Goal: Register for event/course

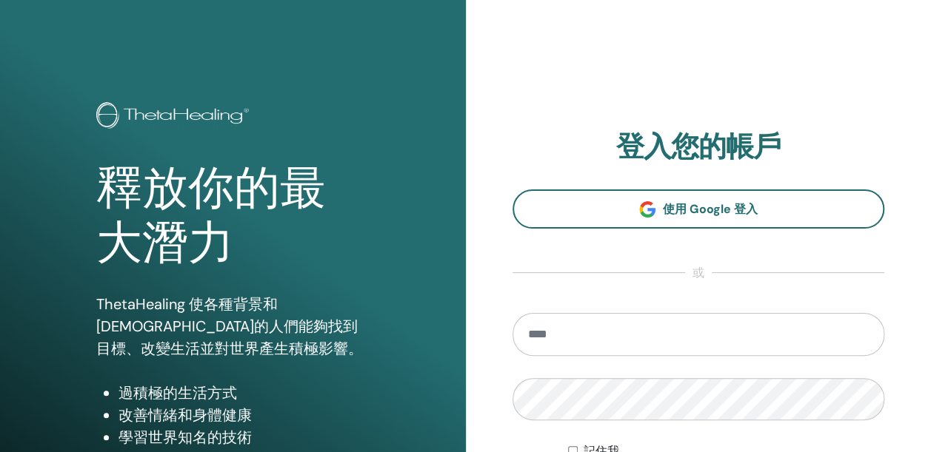
click at [746, 317] on input "email" at bounding box center [698, 334] width 372 height 43
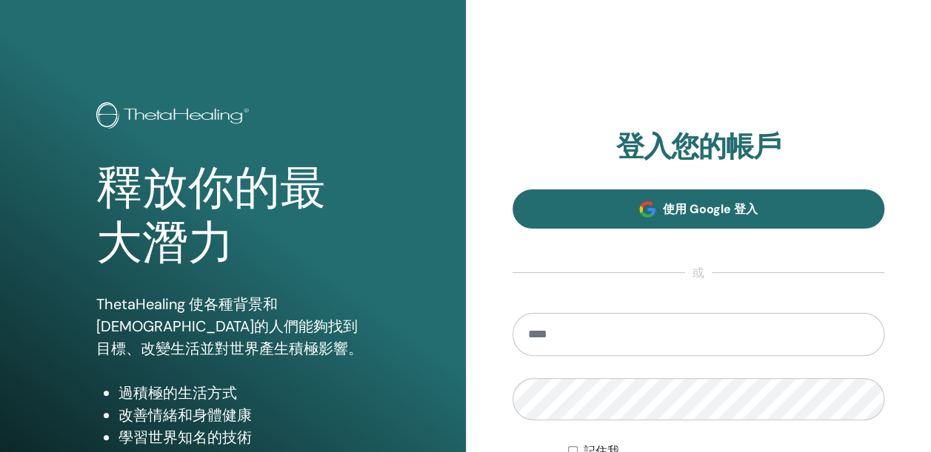
type input "*"
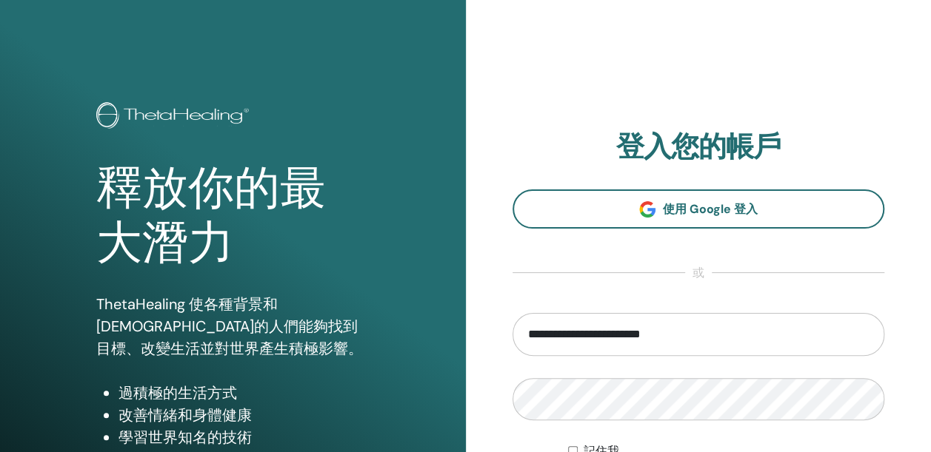
type input "**********"
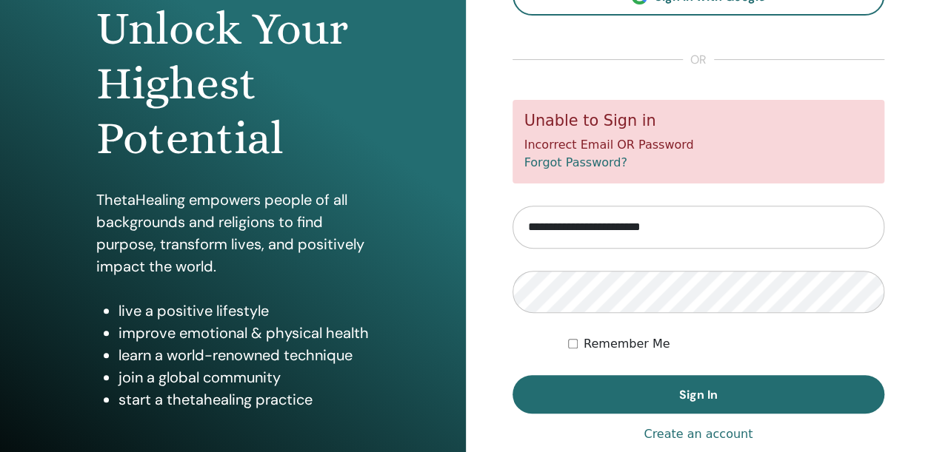
scroll to position [222, 0]
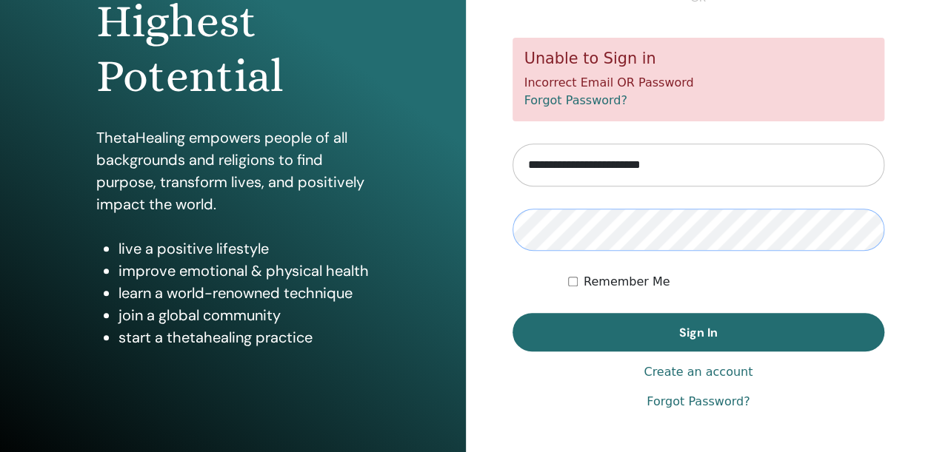
click at [512, 313] on button "Sign In" at bounding box center [698, 332] width 372 height 38
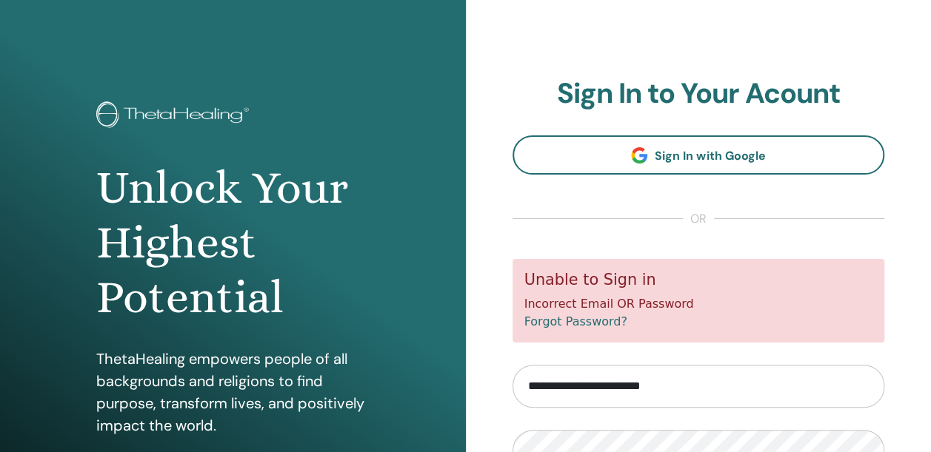
scroll to position [222, 0]
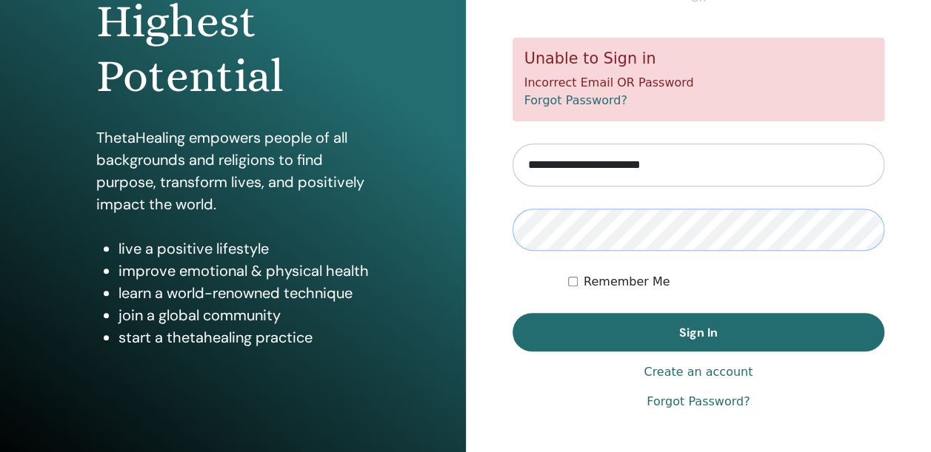
click at [512, 313] on button "Sign In" at bounding box center [698, 332] width 372 height 38
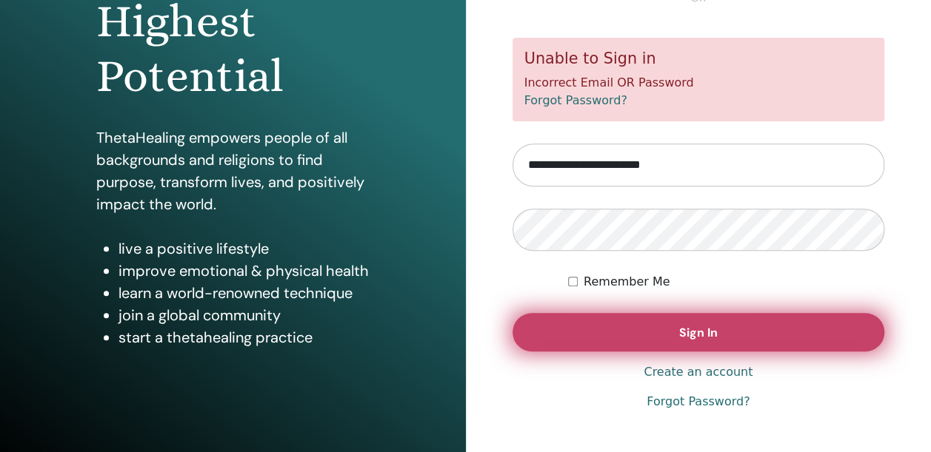
click at [731, 336] on button "Sign In" at bounding box center [698, 332] width 372 height 38
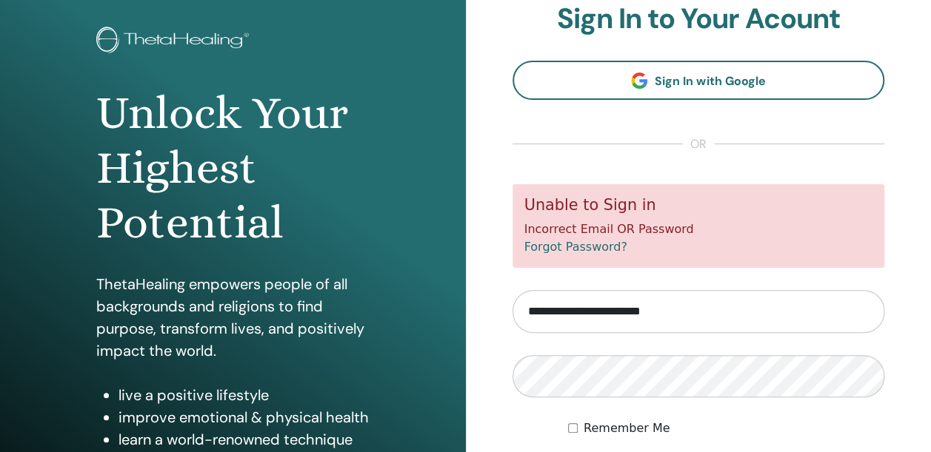
scroll to position [222, 0]
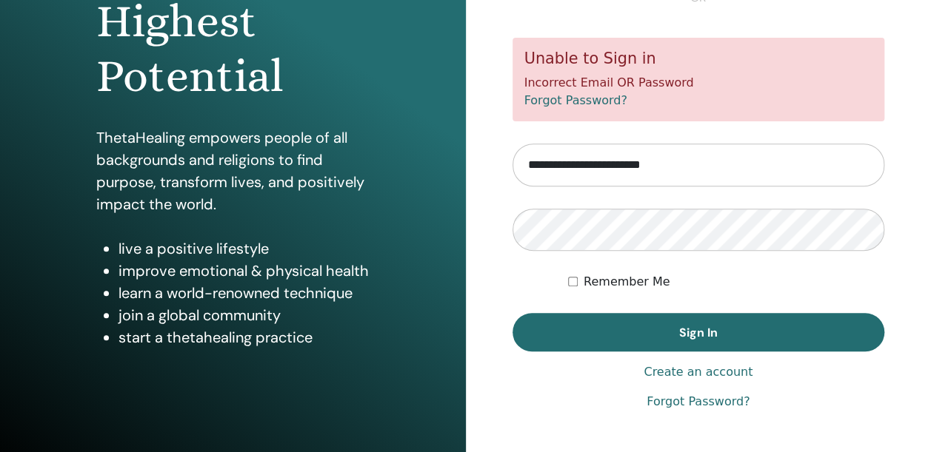
drag, startPoint x: 712, startPoint y: 164, endPoint x: 92, endPoint y: 104, distance: 623.2
click at [92, 104] on div "Unlock Your Highest Potential ThetaHealing empowers people of all backgrounds a…" at bounding box center [465, 133] width 931 height 711
type input "**********"
click at [512, 313] on button "Sign In" at bounding box center [698, 332] width 372 height 38
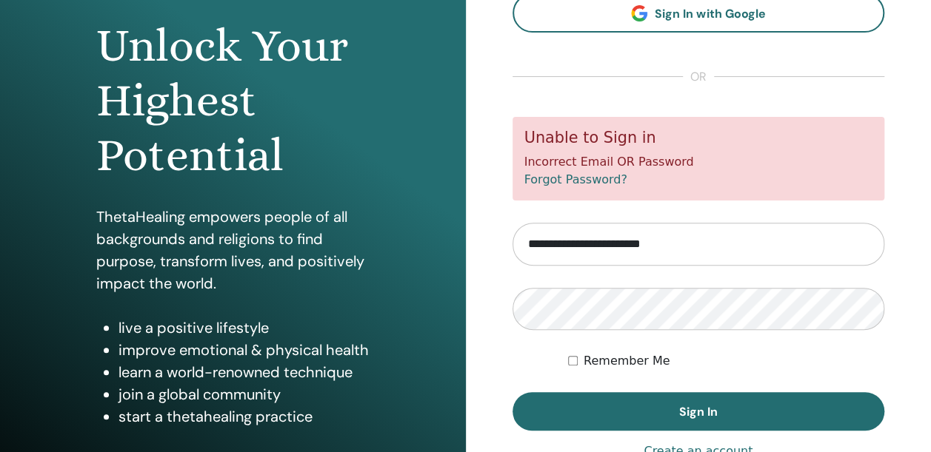
scroll to position [148, 0]
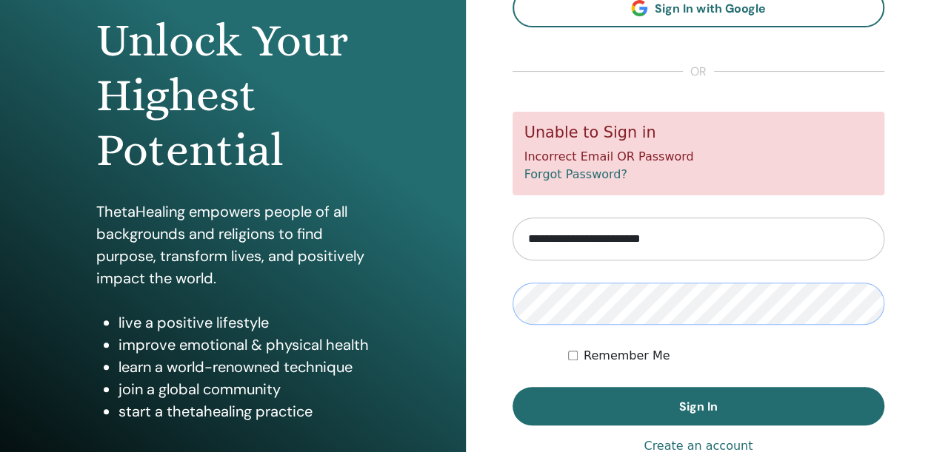
click at [512, 387] on button "Sign In" at bounding box center [698, 406] width 372 height 38
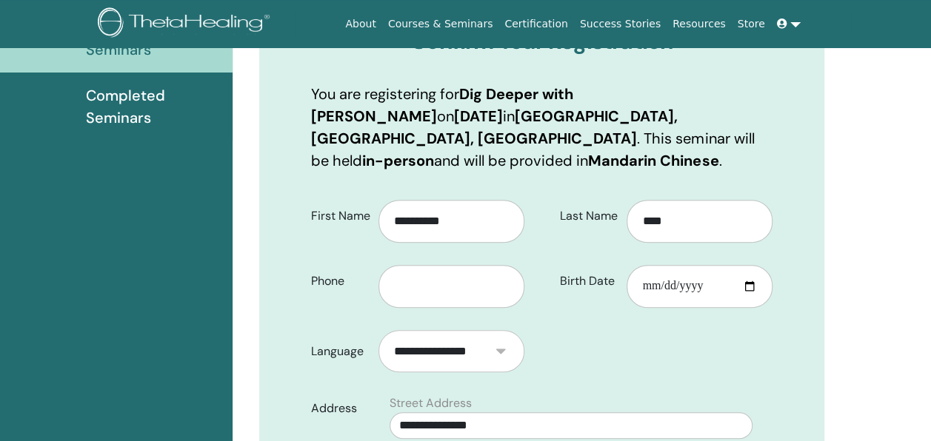
scroll to position [258, 0]
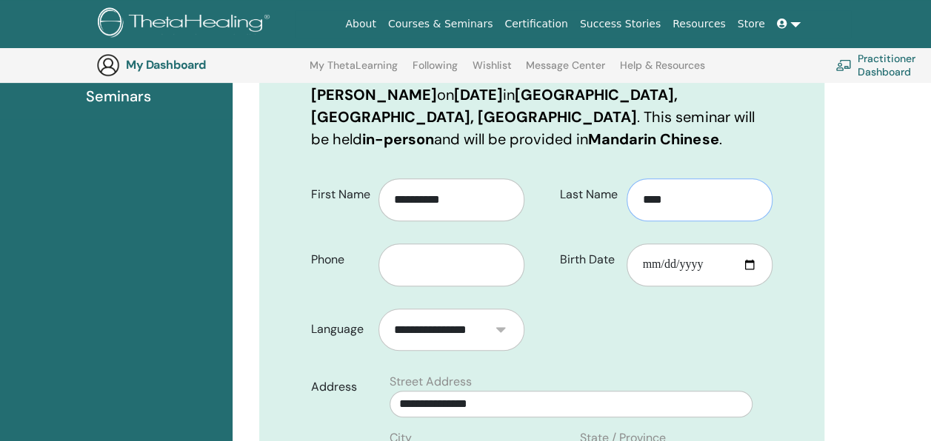
click at [688, 197] on input "****" at bounding box center [699, 199] width 146 height 43
drag, startPoint x: 457, startPoint y: 204, endPoint x: 198, endPoint y: 195, distance: 258.5
type input "*"
type input "**********"
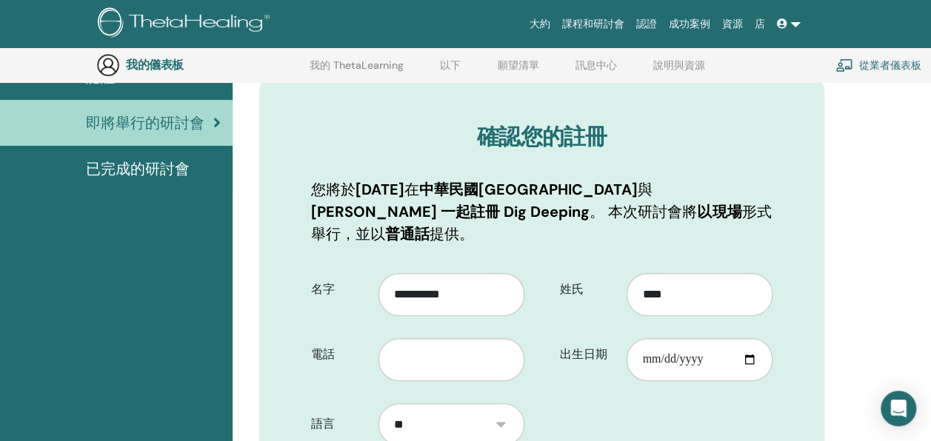
scroll to position [184, 0]
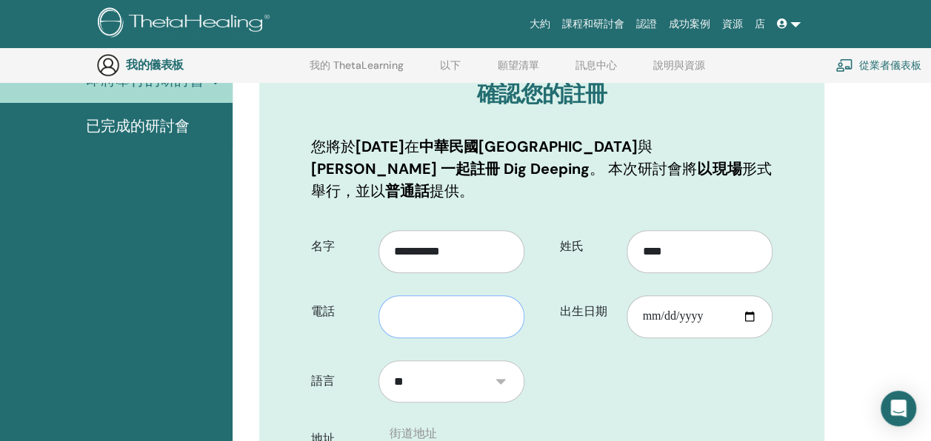
click at [481, 320] on input "text" at bounding box center [451, 316] width 146 height 43
type input "**********"
click at [691, 313] on input "出生日期" at bounding box center [699, 316] width 146 height 43
click at [640, 309] on input "出生日期" at bounding box center [699, 316] width 146 height 43
click at [648, 316] on input "出生日期" at bounding box center [699, 316] width 146 height 43
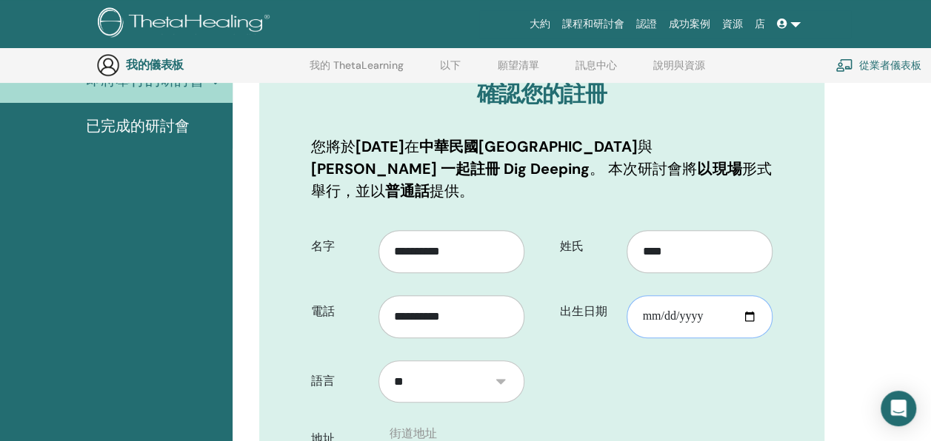
click at [668, 318] on input "出生日期" at bounding box center [699, 316] width 146 height 43
click at [685, 313] on input "出生日期" at bounding box center [699, 316] width 146 height 43
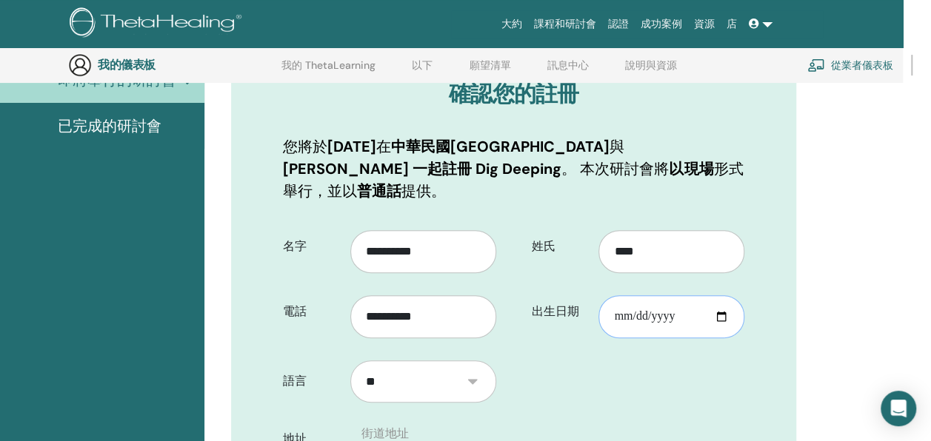
scroll to position [184, 30]
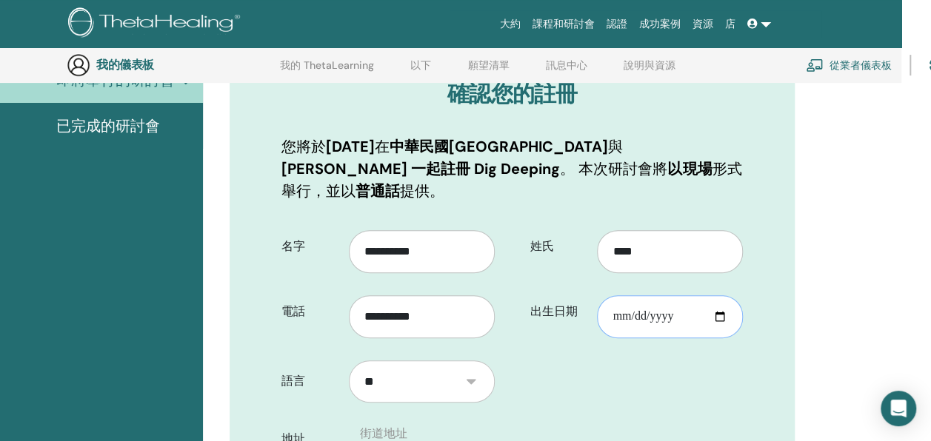
type input "**********"
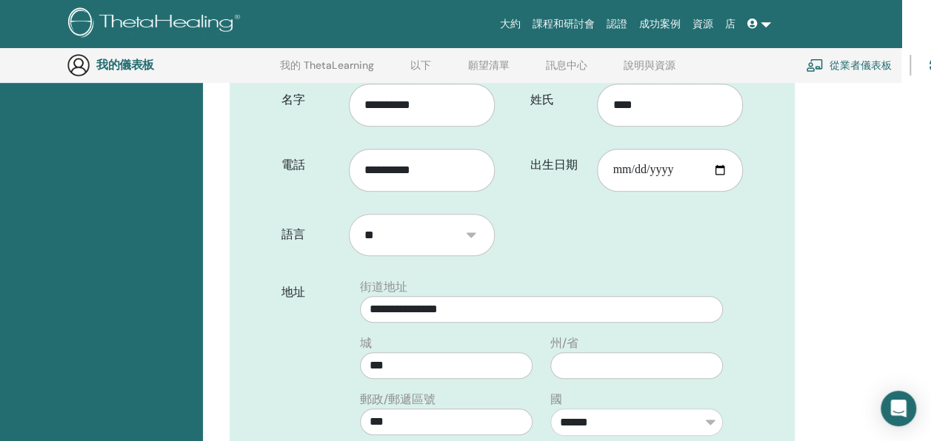
scroll to position [332, 30]
click at [398, 224] on select "**" at bounding box center [422, 233] width 146 height 42
click at [412, 236] on select "**" at bounding box center [422, 233] width 146 height 42
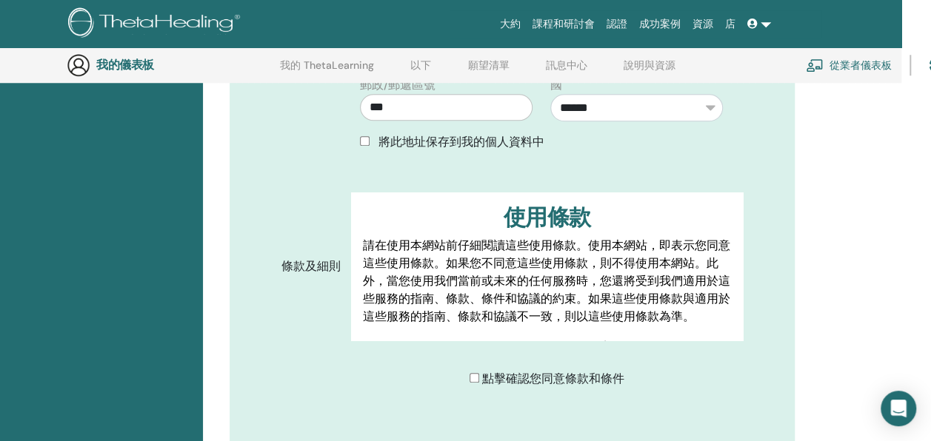
scroll to position [776, 30]
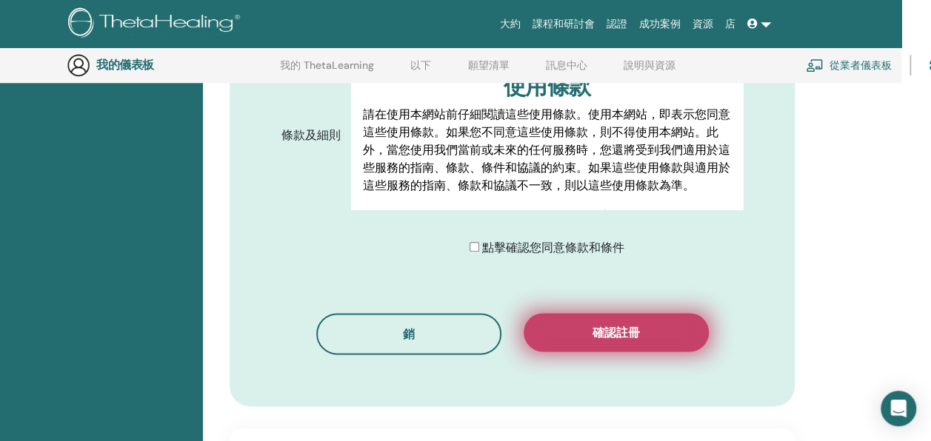
click at [588, 342] on button "確認註冊" at bounding box center [615, 332] width 185 height 38
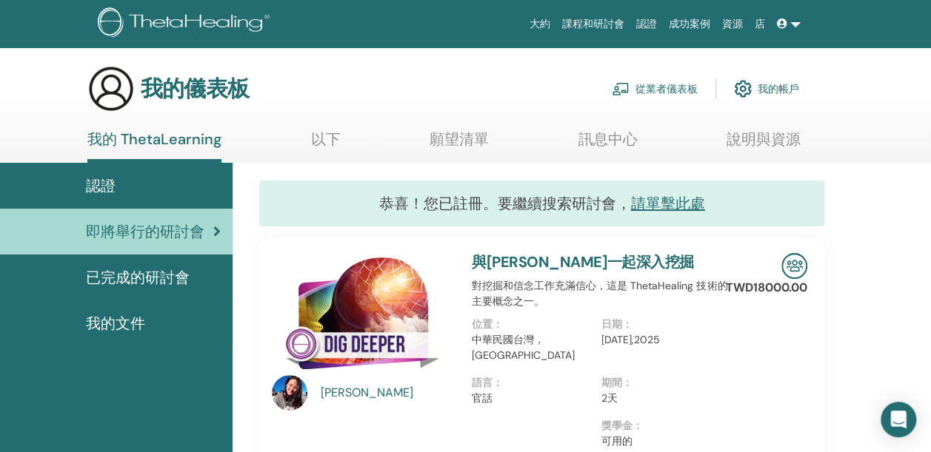
click at [118, 279] on span "已完成的研討會" at bounding box center [138, 277] width 104 height 22
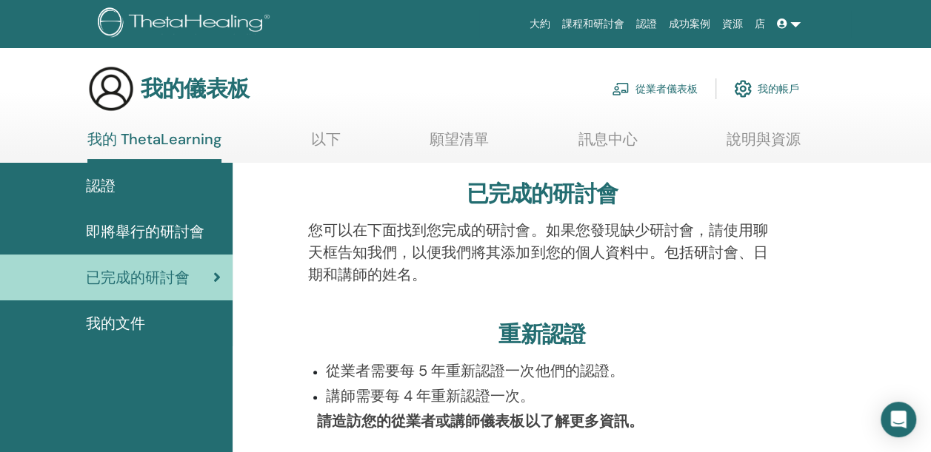
click at [144, 331] on span "我的文件" at bounding box center [115, 323] width 59 height 22
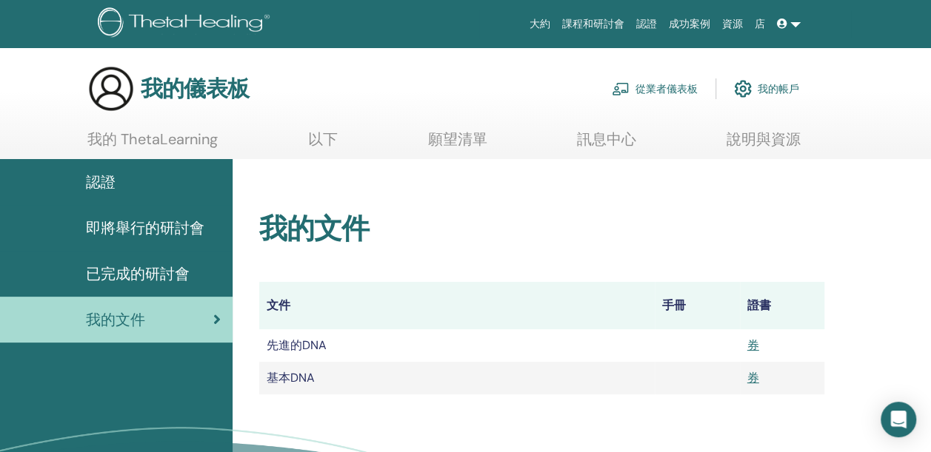
click at [144, 225] on span "即將舉行的研討會" at bounding box center [145, 228] width 118 height 22
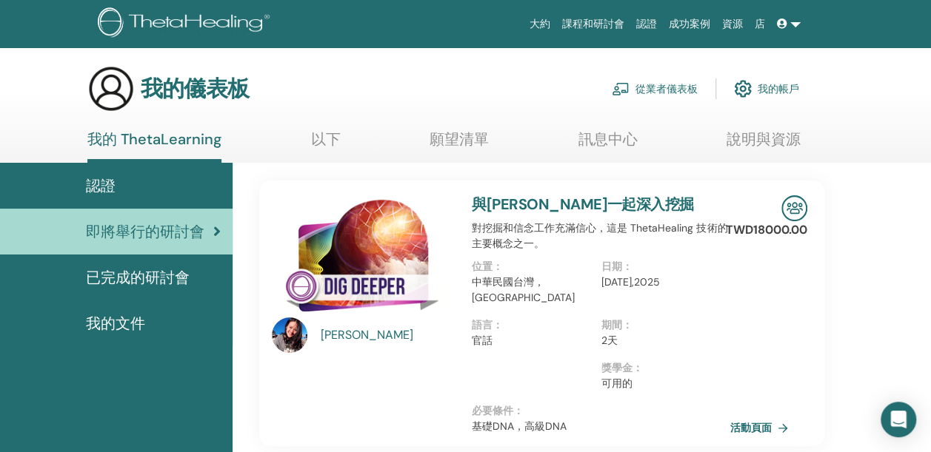
click at [181, 99] on h3 "我的儀表板" at bounding box center [195, 89] width 108 height 27
click at [783, 84] on font "我的帳戶" at bounding box center [777, 88] width 41 height 13
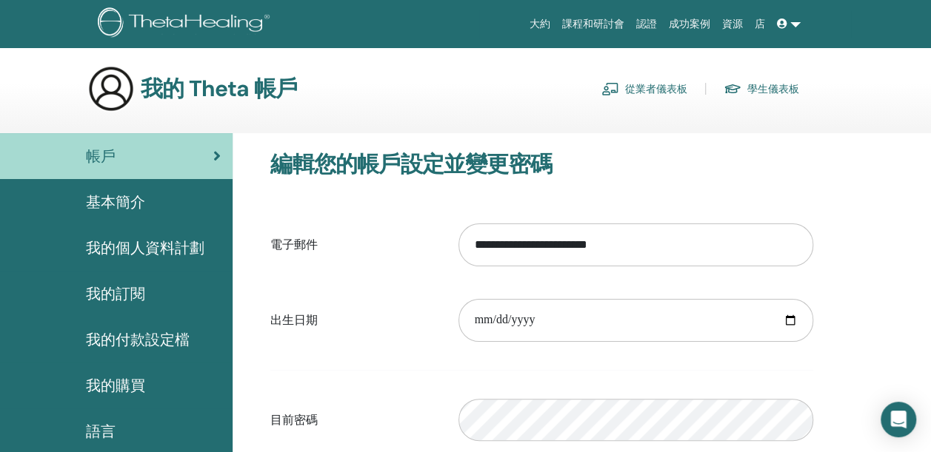
click at [115, 212] on span "基本簡介" at bounding box center [115, 202] width 59 height 22
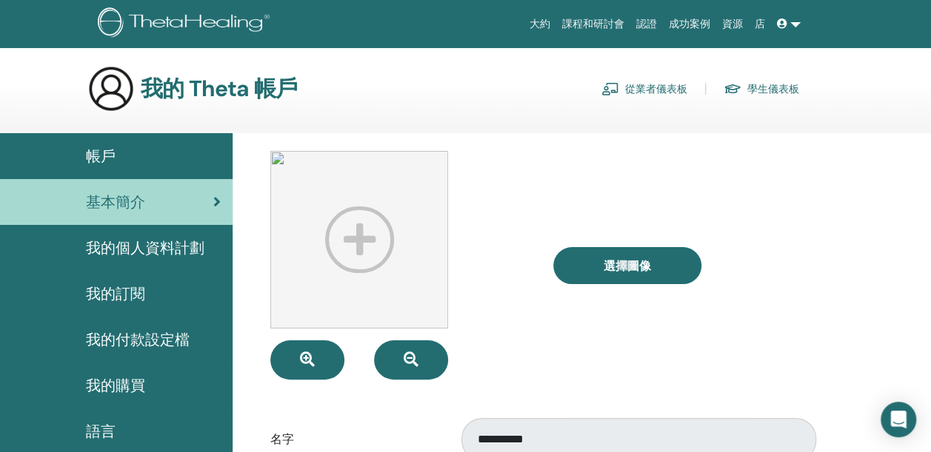
drag, startPoint x: 834, startPoint y: 295, endPoint x: 512, endPoint y: 348, distance: 326.3
click at [512, 348] on div at bounding box center [400, 265] width 282 height 229
click at [169, 251] on span "我的個人資料計劃" at bounding box center [145, 248] width 118 height 22
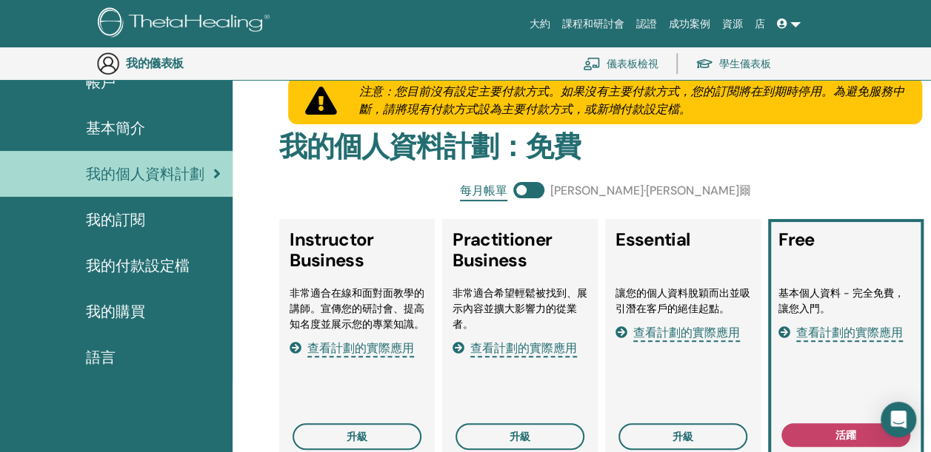
scroll to position [181, 0]
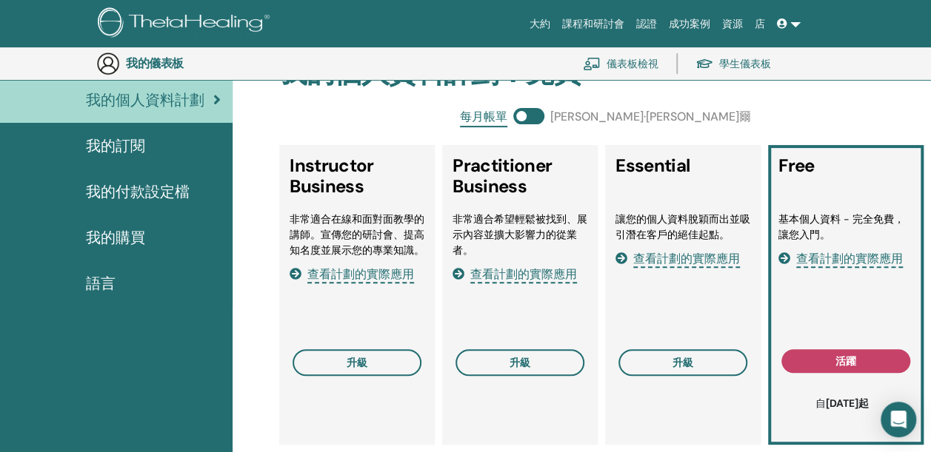
click at [865, 256] on span "查看計劃的實際應用" at bounding box center [849, 259] width 107 height 17
click at [811, 348] on div "Free 基本個人資料 - 完全免費，讓您入門。 查看計劃的實際應用 活躍 自 2024 年 9 月 9 日起" at bounding box center [845, 295] width 155 height 300
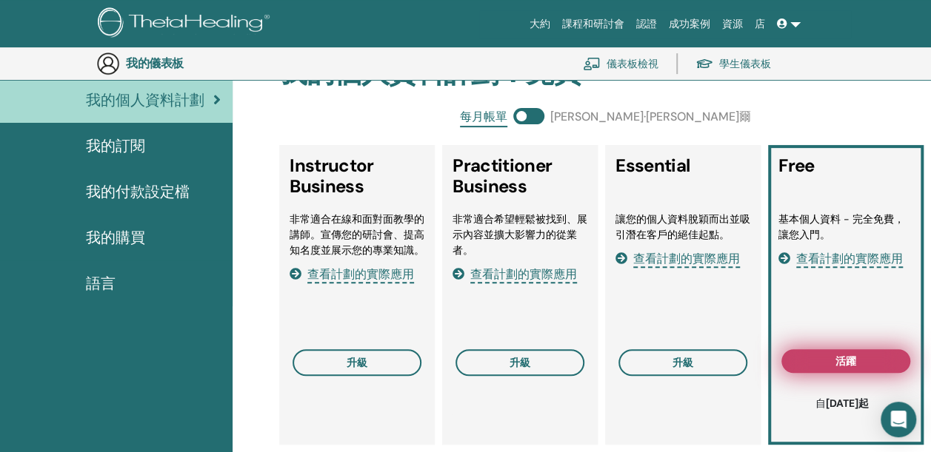
click at [816, 361] on button "活躍" at bounding box center [845, 361] width 129 height 24
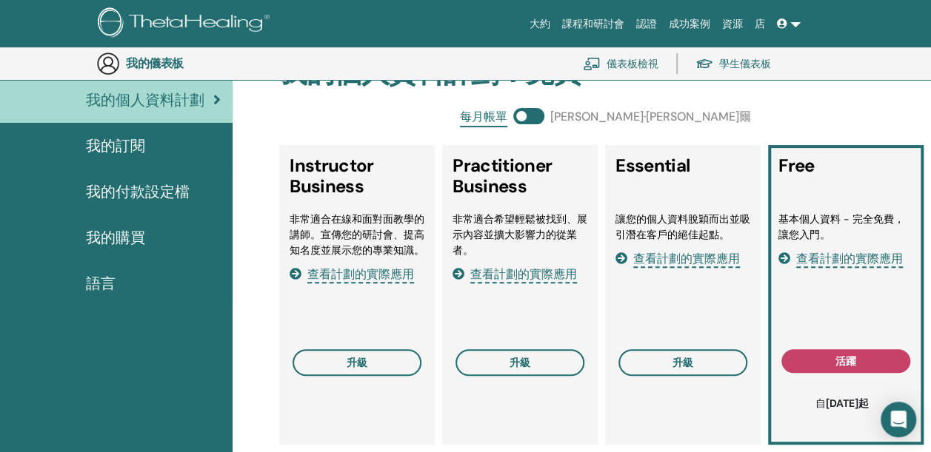
scroll to position [477, 0]
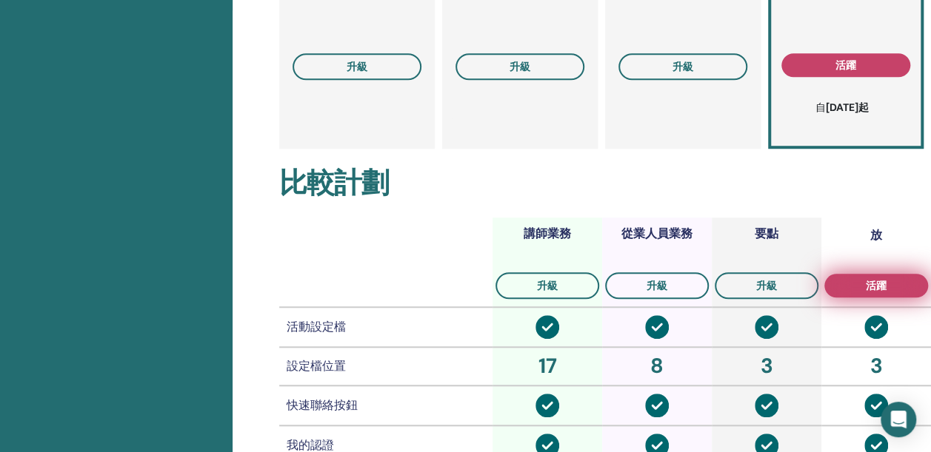
click at [894, 292] on button "活躍" at bounding box center [876, 286] width 104 height 24
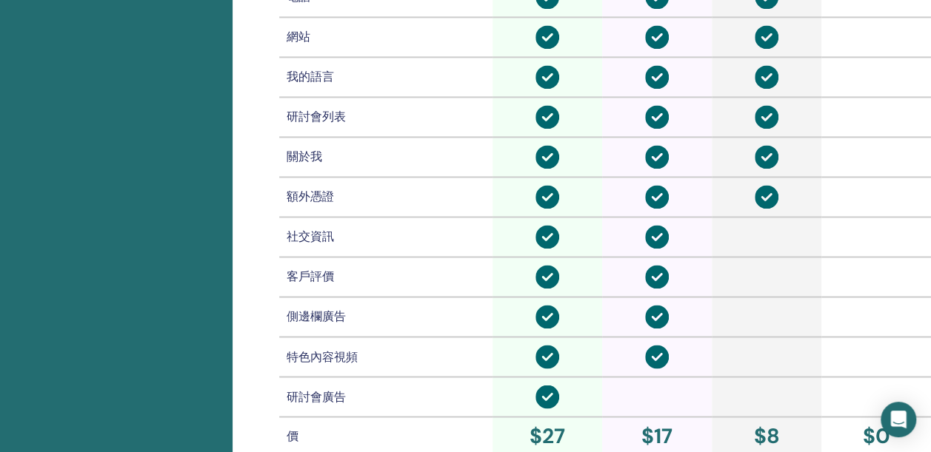
scroll to position [1217, 0]
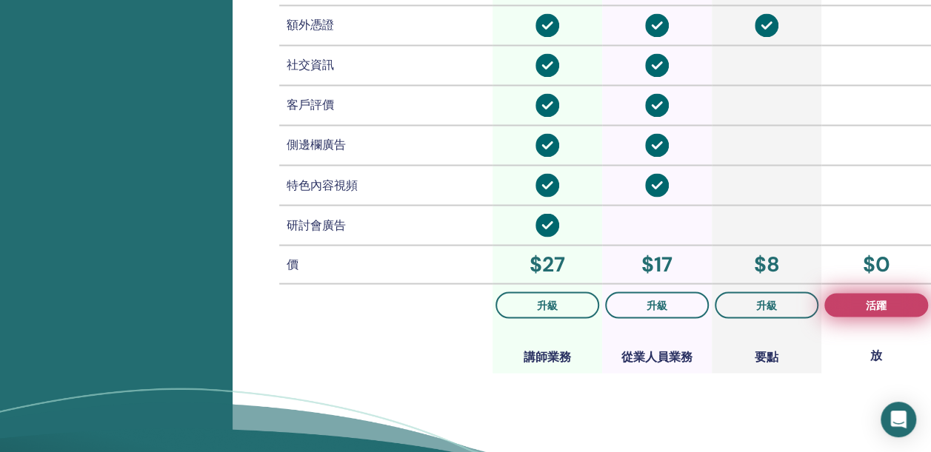
click at [859, 300] on button "活躍" at bounding box center [876, 305] width 104 height 24
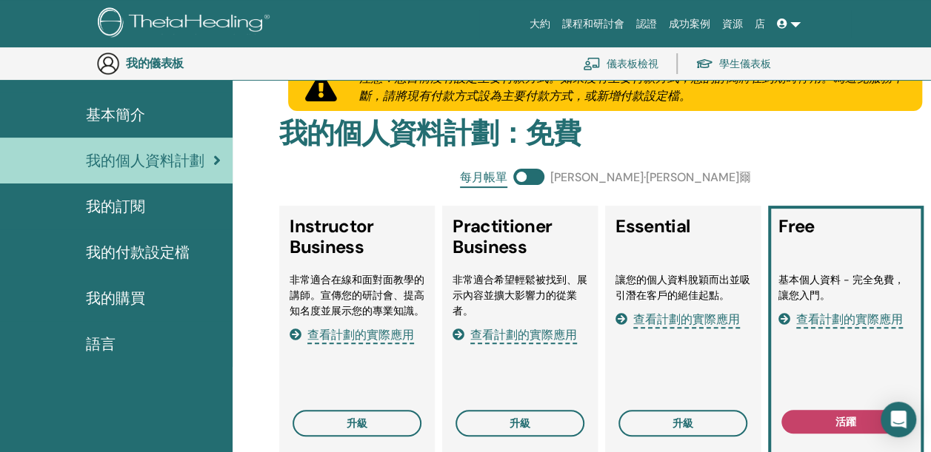
scroll to position [107, 0]
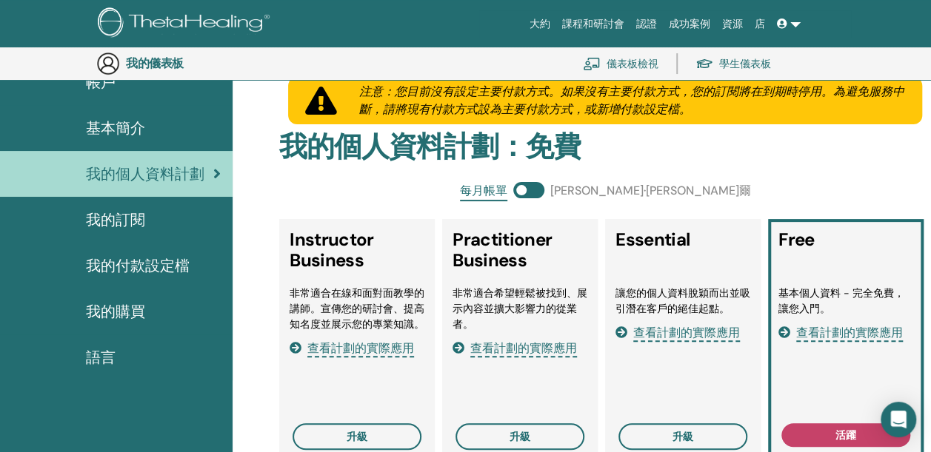
click at [114, 229] on span "我的訂閱" at bounding box center [115, 220] width 59 height 22
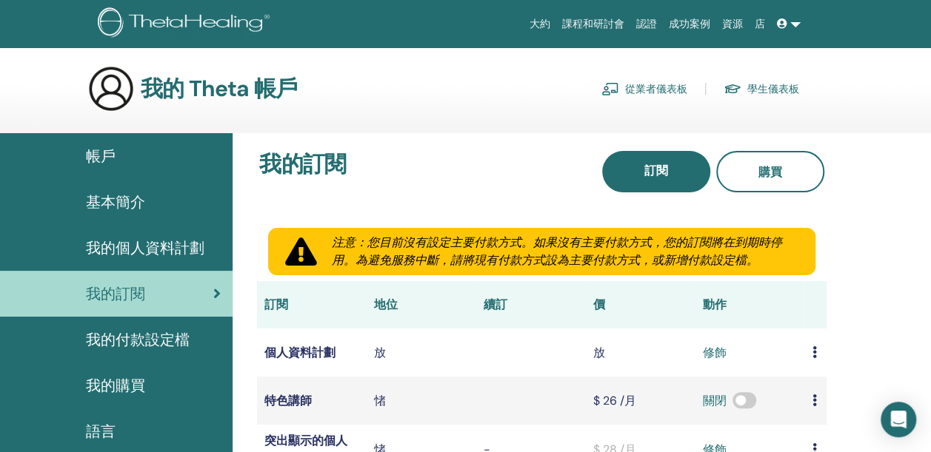
click at [130, 346] on span "我的付款設定檔" at bounding box center [138, 340] width 104 height 22
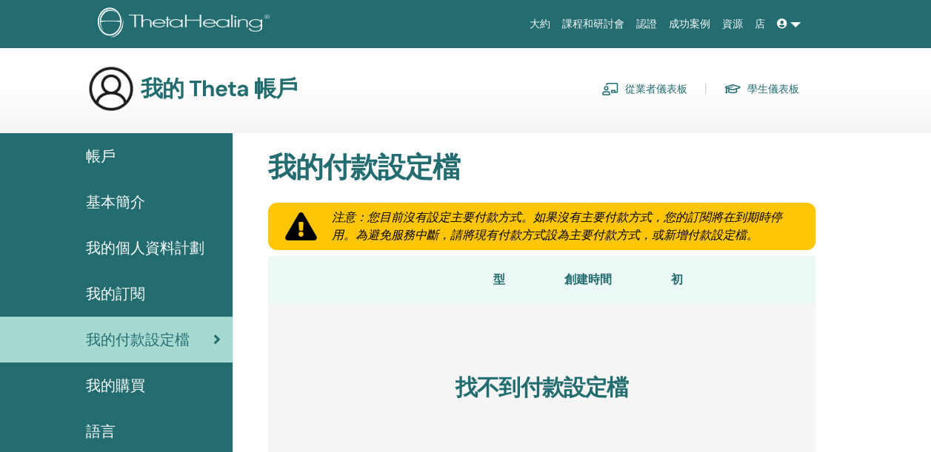
click at [120, 296] on span "我的訂閱" at bounding box center [115, 294] width 59 height 22
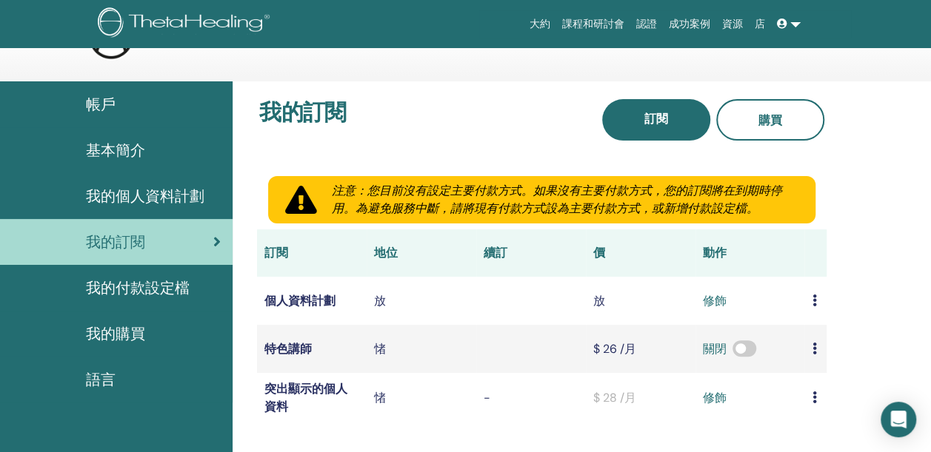
scroll to position [74, 0]
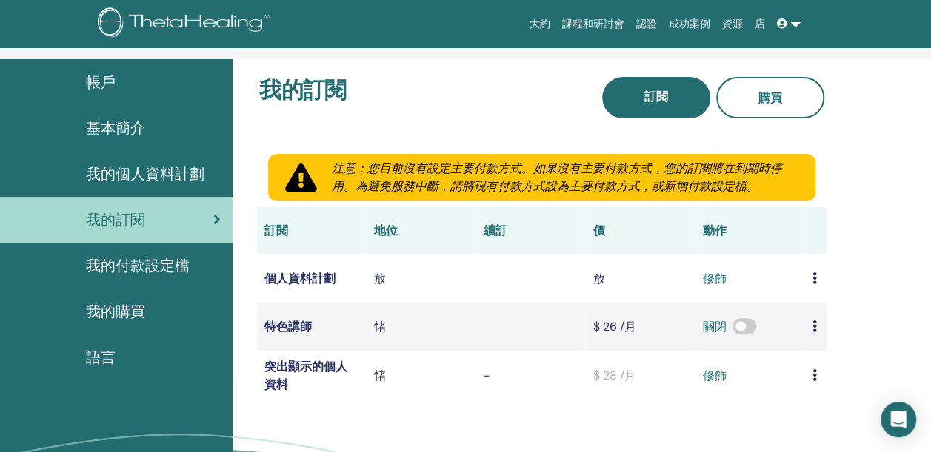
click at [718, 280] on link "修飾" at bounding box center [715, 279] width 24 height 18
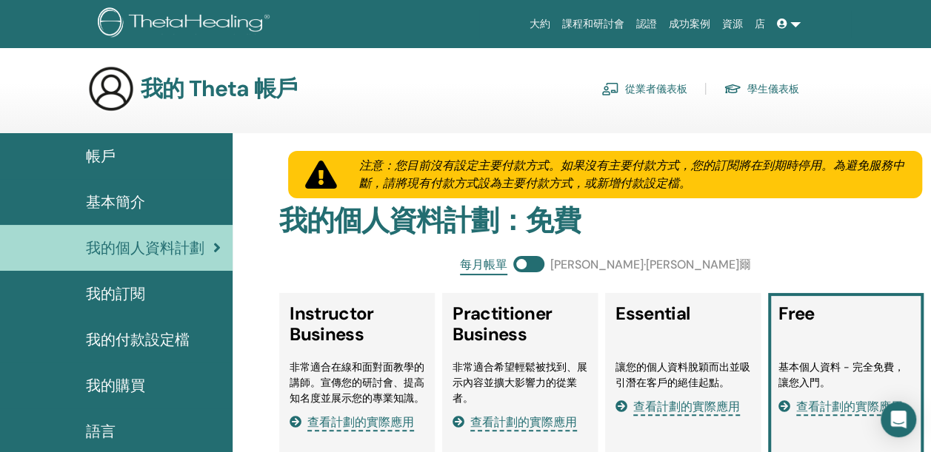
click at [117, 212] on span "基本簡介" at bounding box center [115, 202] width 59 height 22
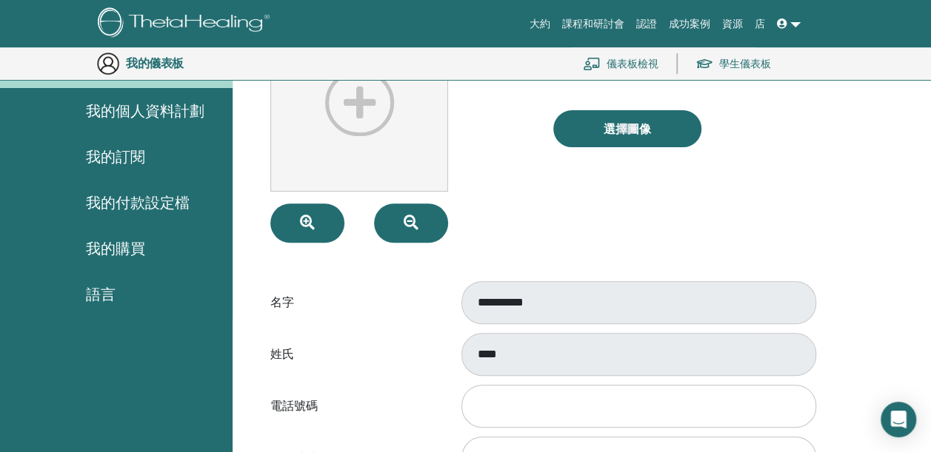
scroll to position [181, 0]
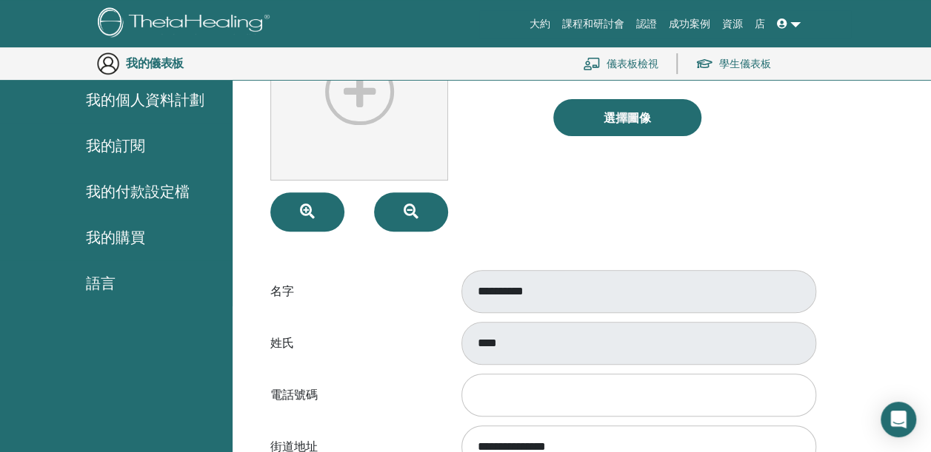
click at [634, 64] on font "儀表板檢視" at bounding box center [632, 63] width 52 height 13
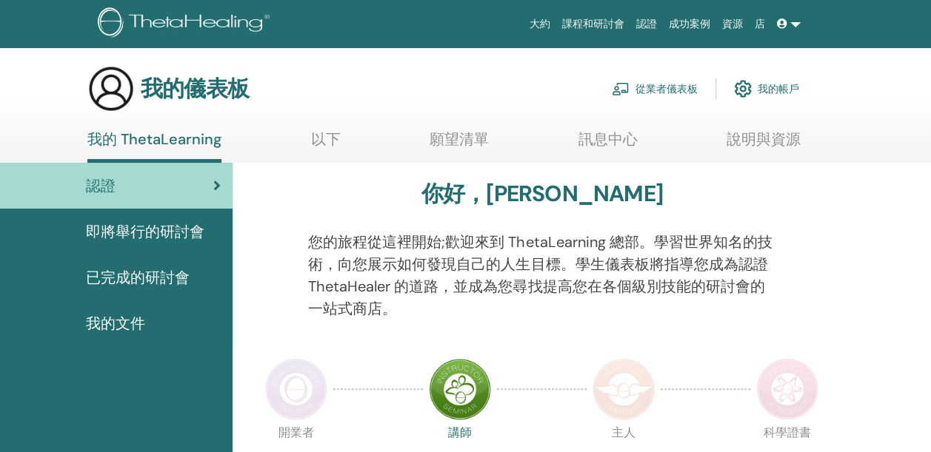
click at [788, 21] on span at bounding box center [783, 24] width 13 height 12
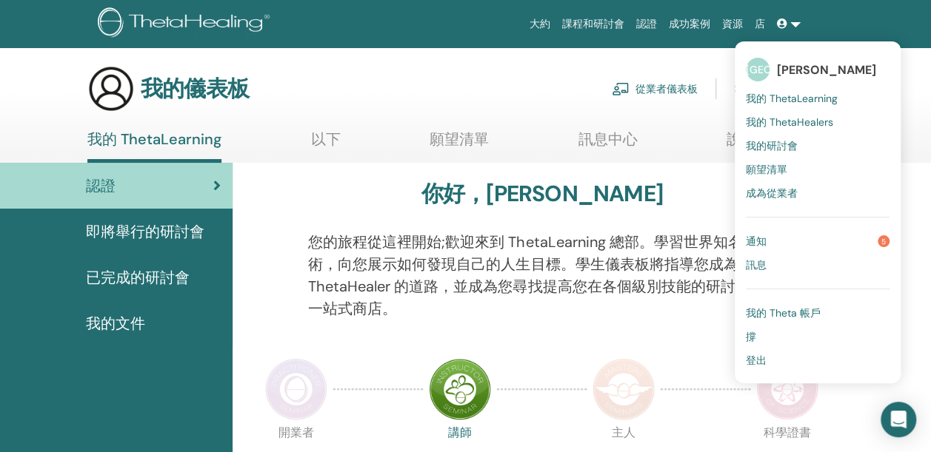
click at [771, 311] on span "我的 Theta 帳戶" at bounding box center [782, 312] width 75 height 13
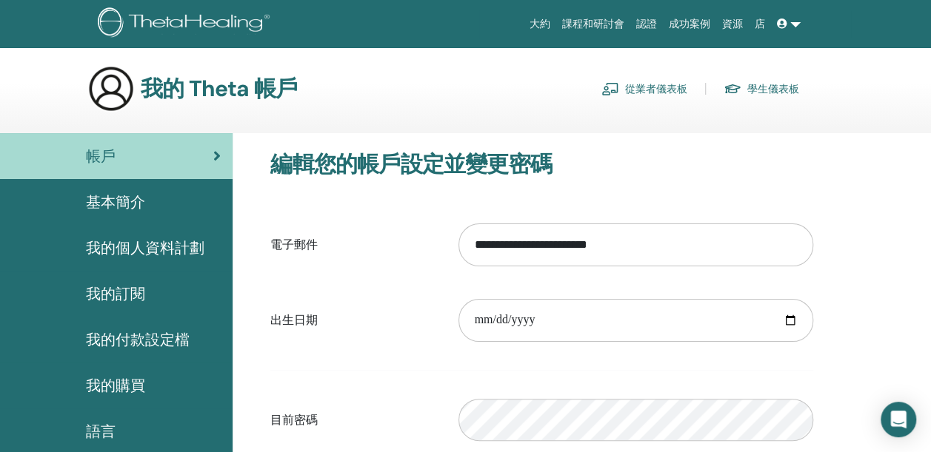
click at [117, 198] on span "基本簡介" at bounding box center [115, 202] width 59 height 22
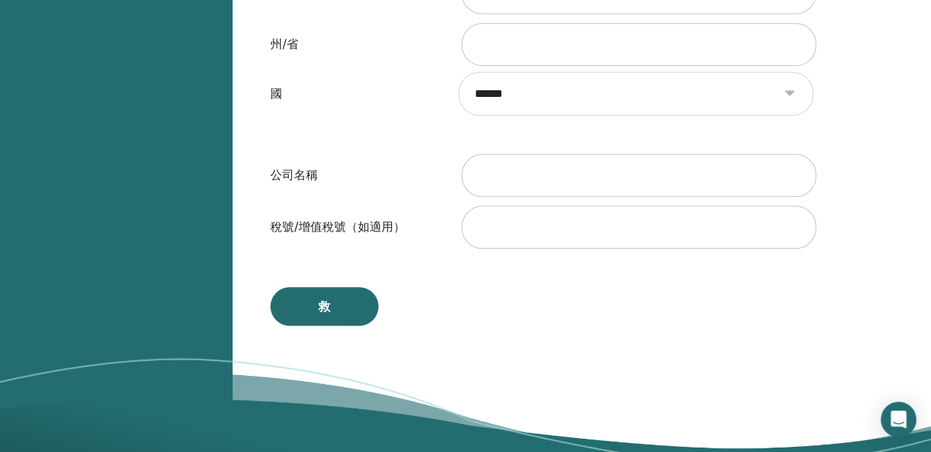
scroll to position [773, 0]
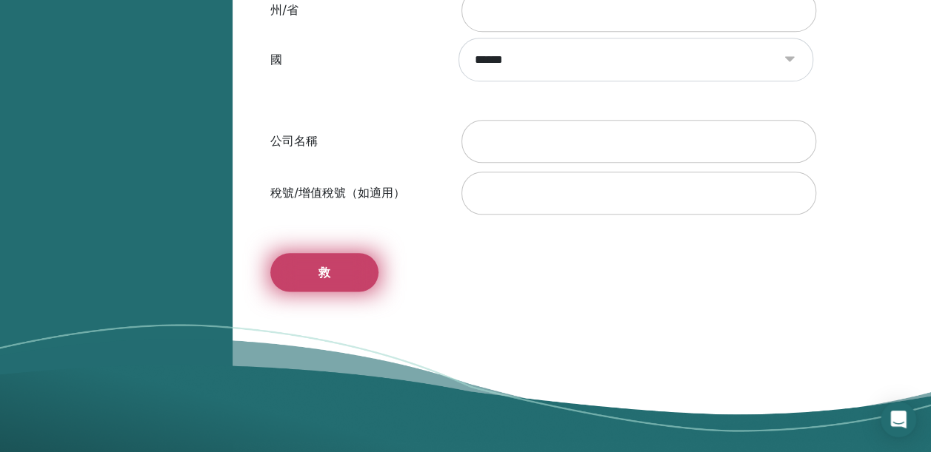
click at [337, 279] on button "救" at bounding box center [324, 272] width 108 height 38
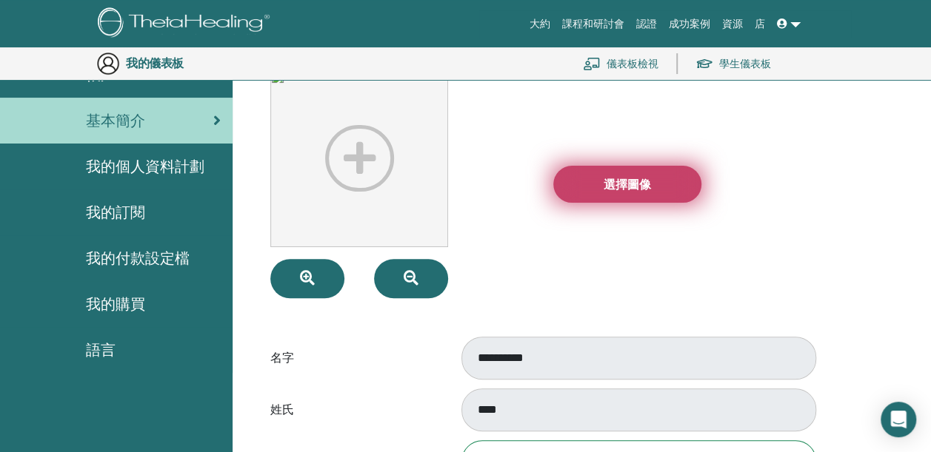
scroll to position [107, 0]
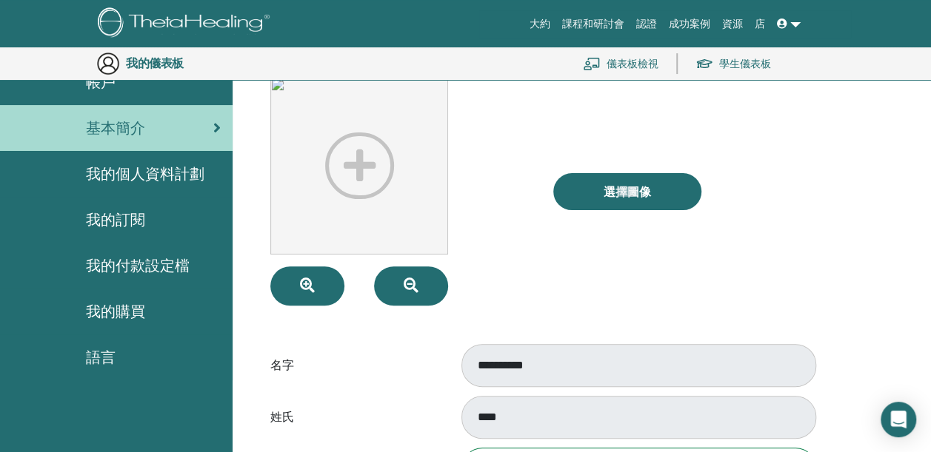
click at [130, 173] on span "我的個人資料計劃" at bounding box center [145, 174] width 118 height 22
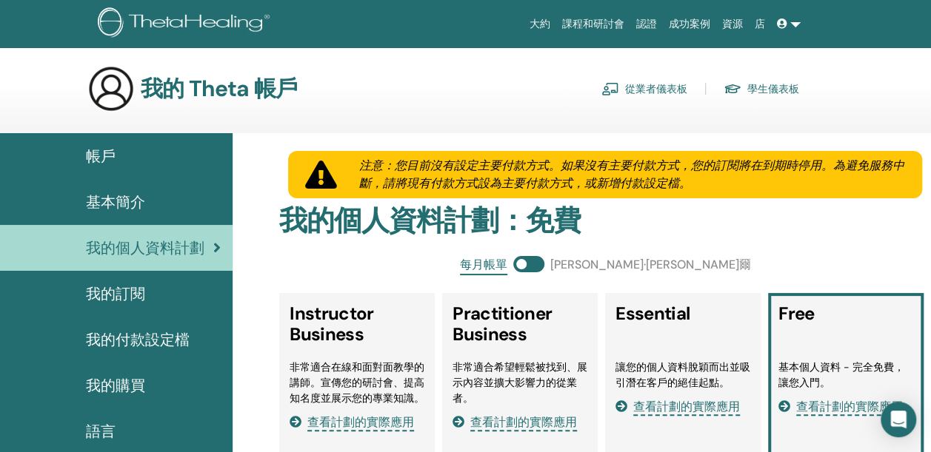
click at [136, 288] on span "我的訂閱" at bounding box center [115, 294] width 59 height 22
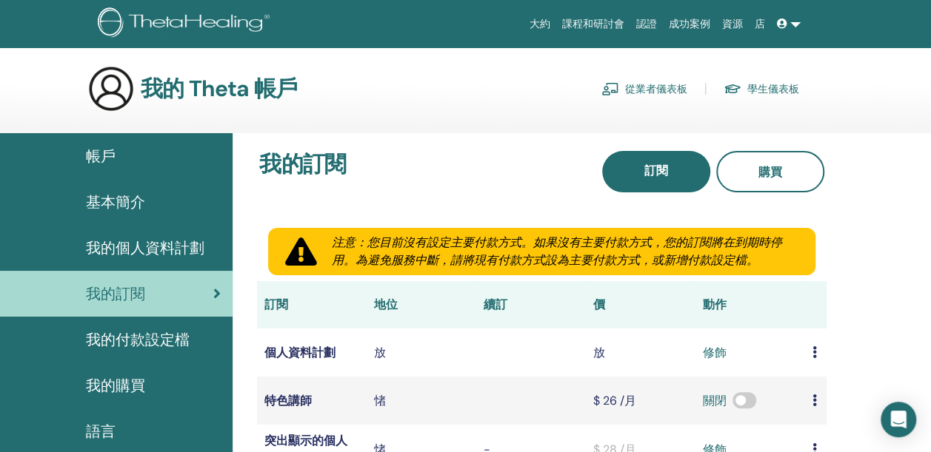
click at [154, 342] on span "我的付款設定檔" at bounding box center [138, 340] width 104 height 22
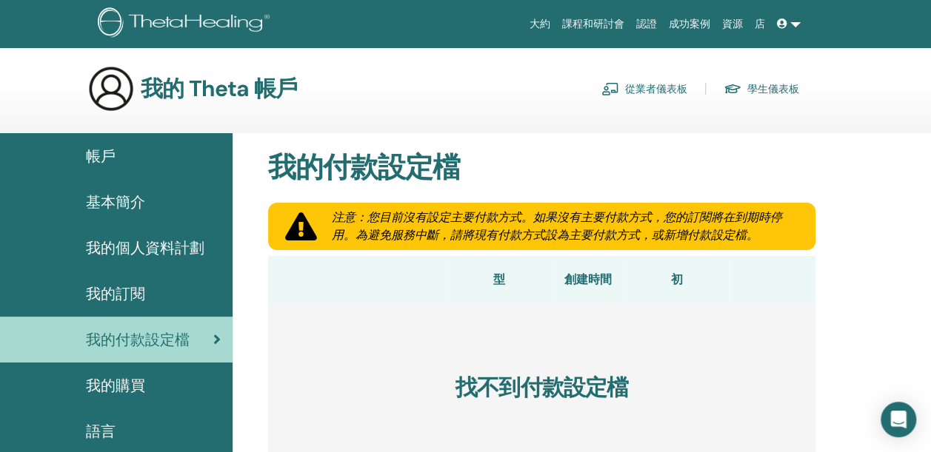
click at [127, 389] on span "我的購買" at bounding box center [115, 386] width 59 height 22
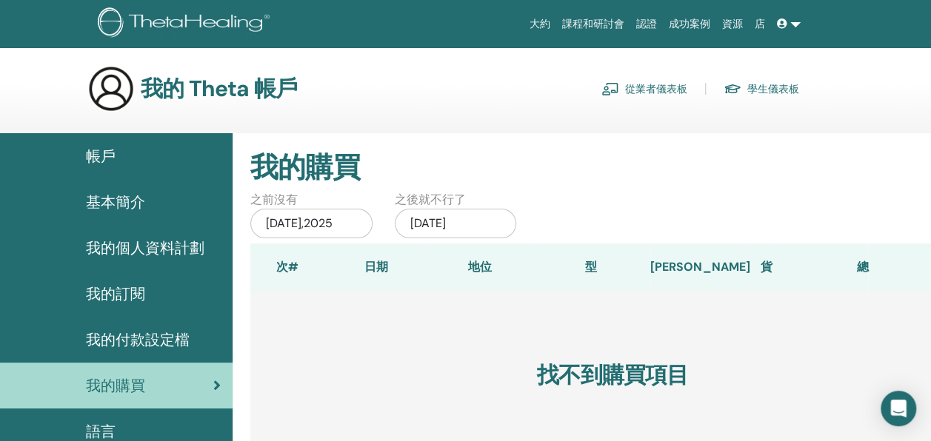
click at [655, 87] on font "從業者儀表板" at bounding box center [656, 88] width 62 height 13
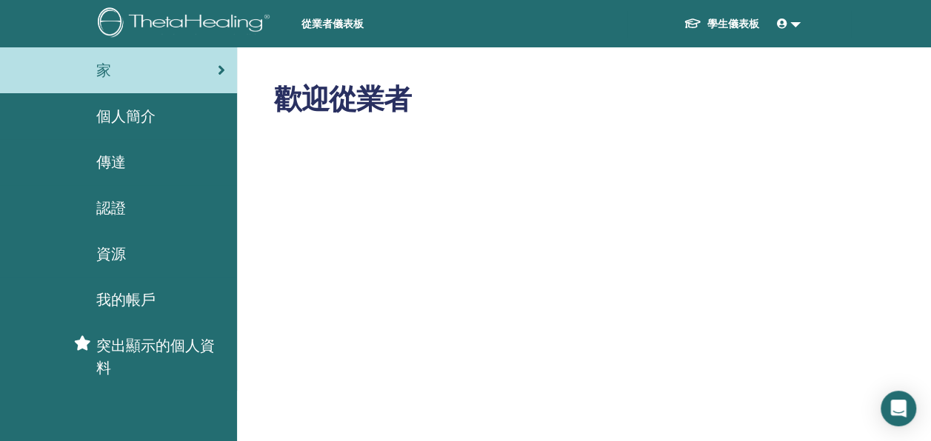
click at [723, 15] on link "學生儀表板" at bounding box center [720, 23] width 99 height 27
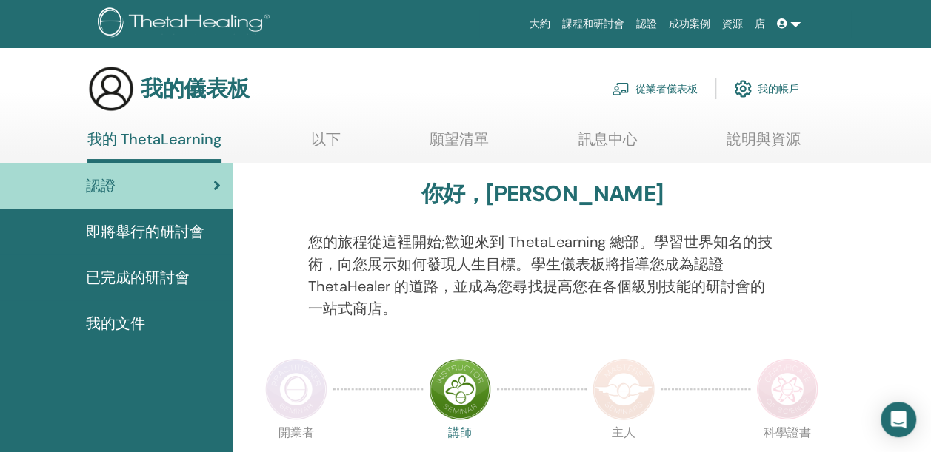
click at [774, 90] on font "我的帳戶" at bounding box center [777, 88] width 41 height 13
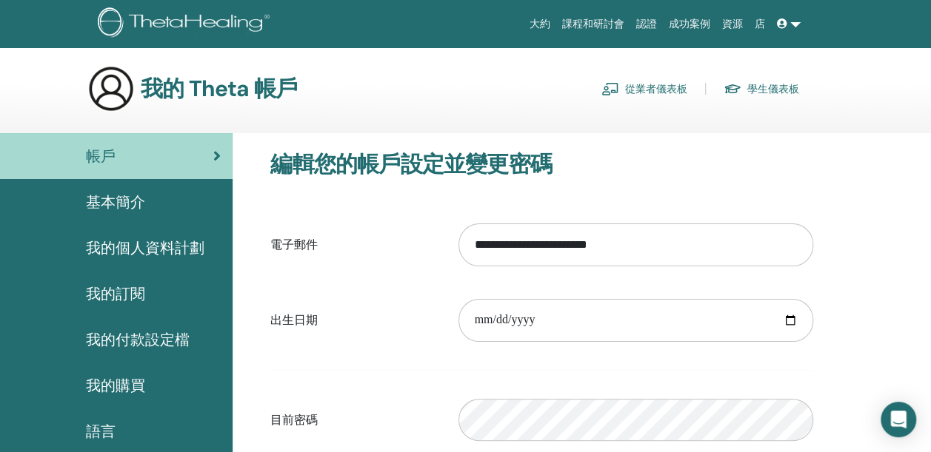
click at [124, 195] on span "基本簡介" at bounding box center [115, 202] width 59 height 22
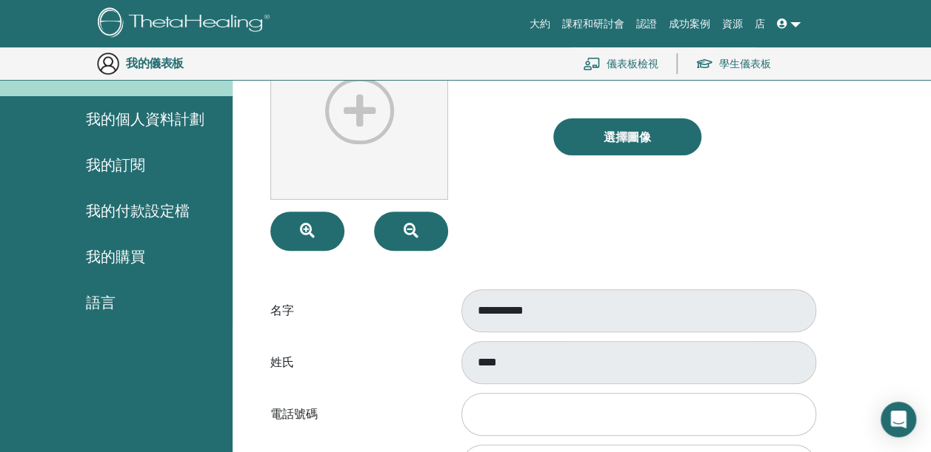
scroll to position [329, 0]
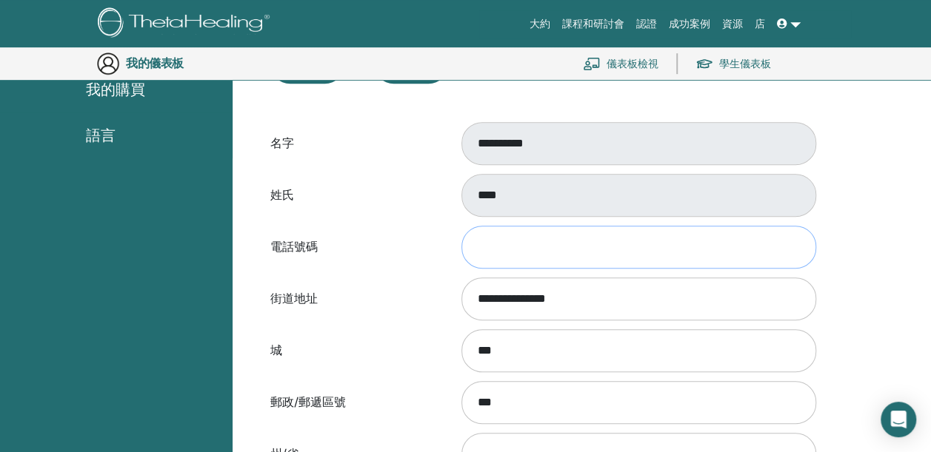
click at [533, 246] on input "電話號碼" at bounding box center [638, 247] width 355 height 43
click at [881, 283] on div "**********" at bounding box center [581, 376] width 698 height 1079
click at [538, 167] on div "**********" at bounding box center [635, 143] width 377 height 49
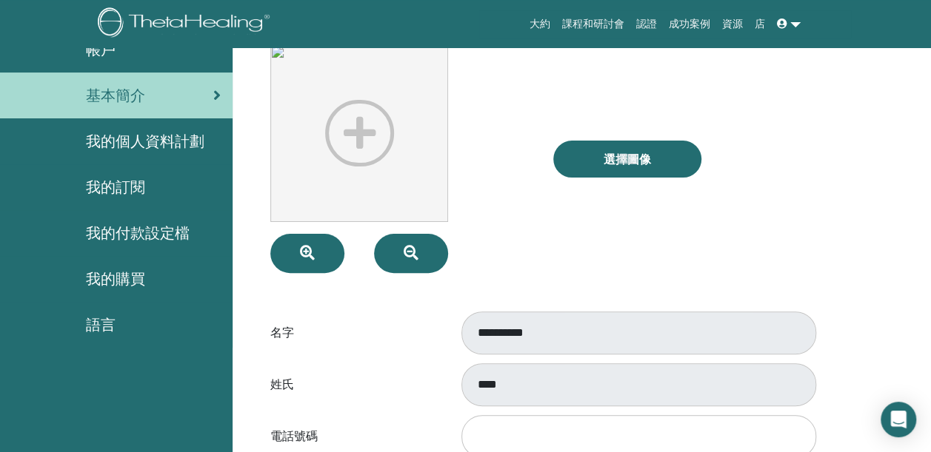
scroll to position [0, 0]
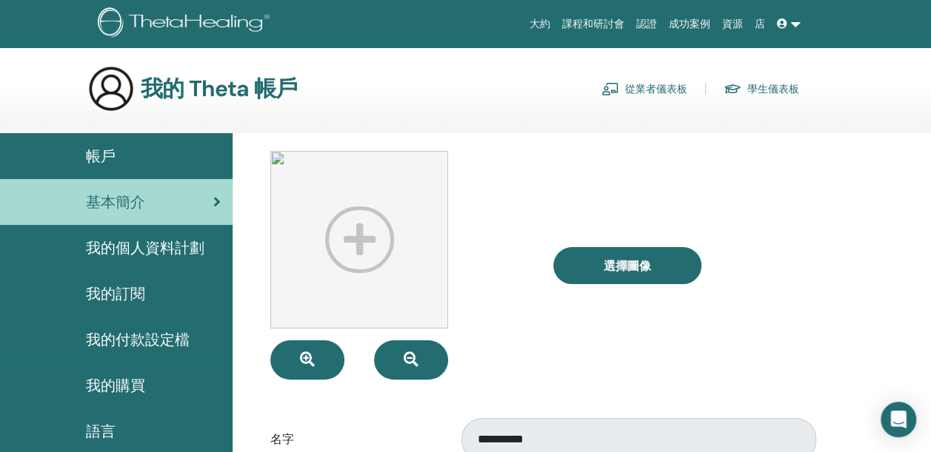
click at [187, 21] on img at bounding box center [186, 23] width 177 height 33
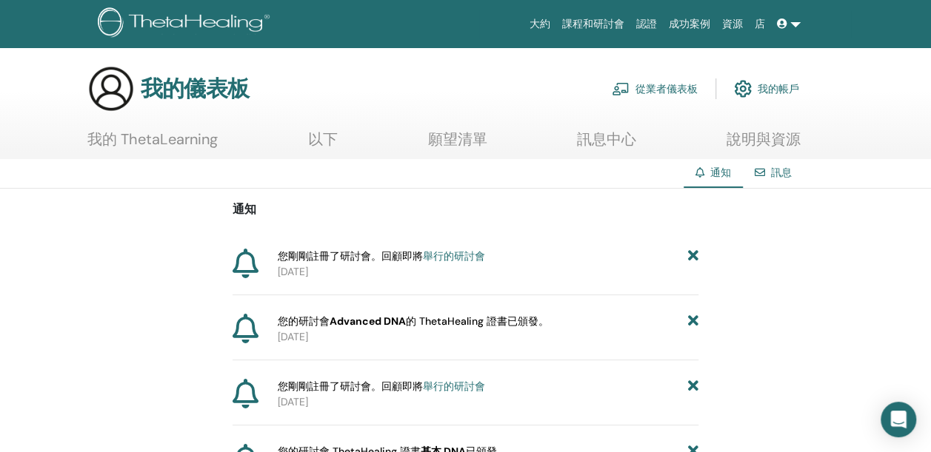
click at [746, 89] on img at bounding box center [743, 88] width 18 height 25
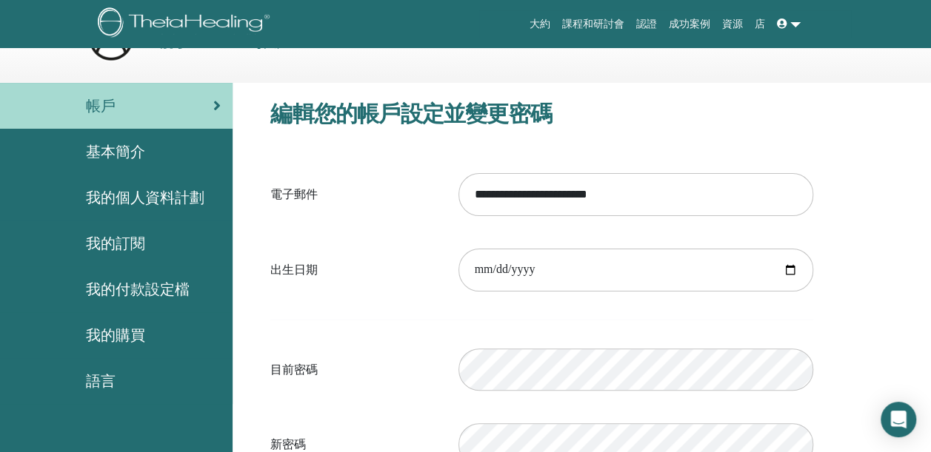
scroll to position [74, 0]
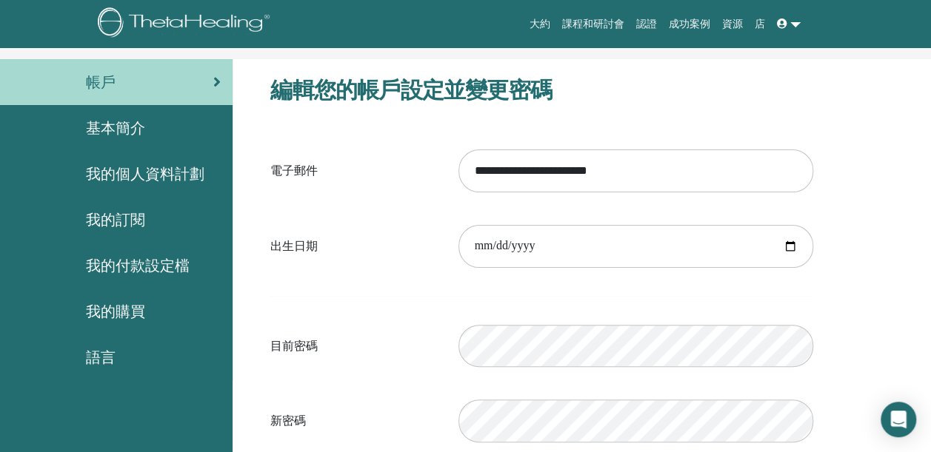
click at [127, 128] on span "基本簡介" at bounding box center [115, 128] width 59 height 22
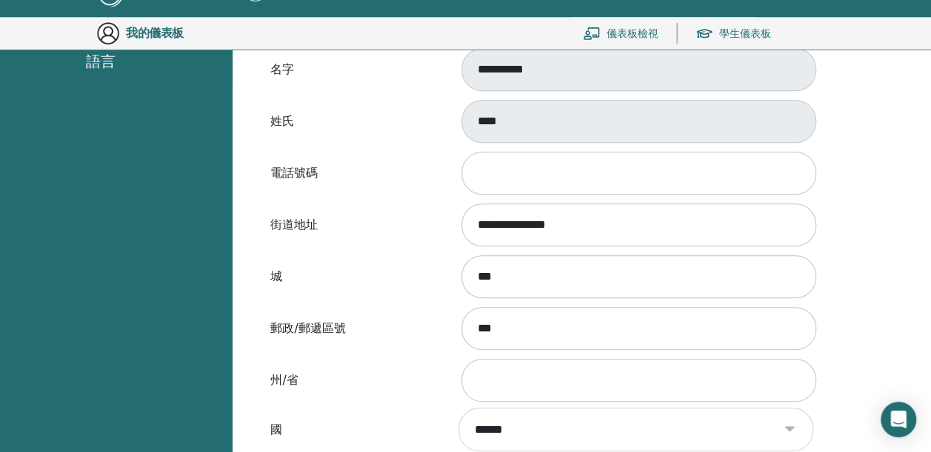
scroll to position [255, 0]
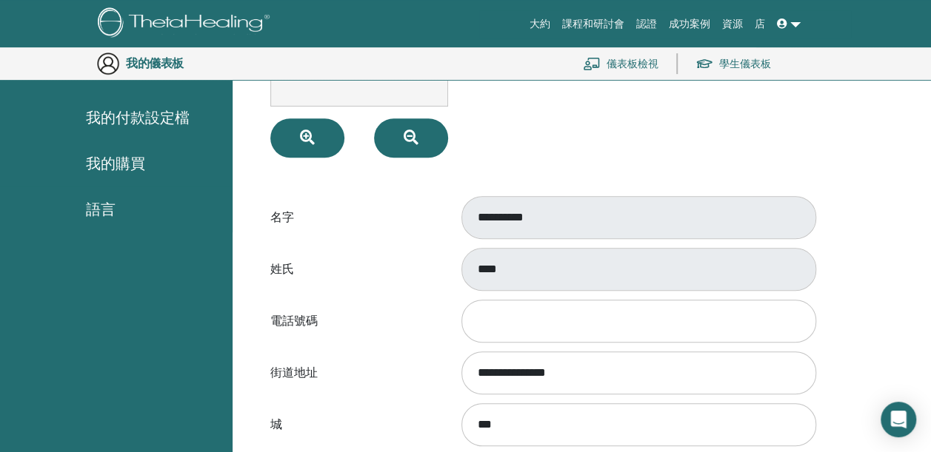
click at [776, 26] on link at bounding box center [789, 23] width 36 height 27
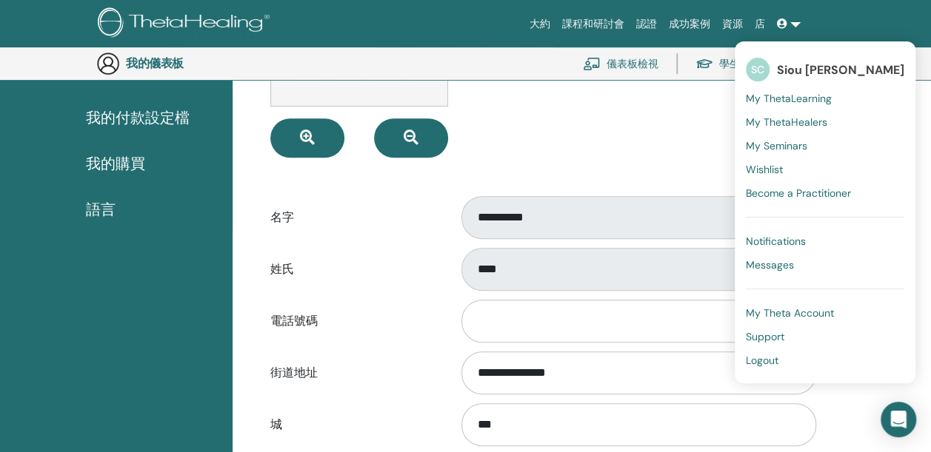
click at [773, 315] on span "My Theta Account" at bounding box center [789, 312] width 88 height 13
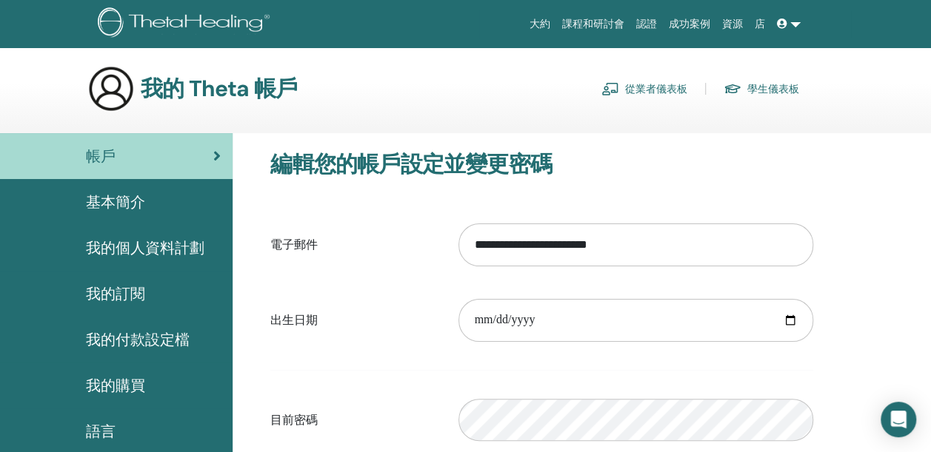
click at [782, 20] on icon at bounding box center [782, 24] width 10 height 10
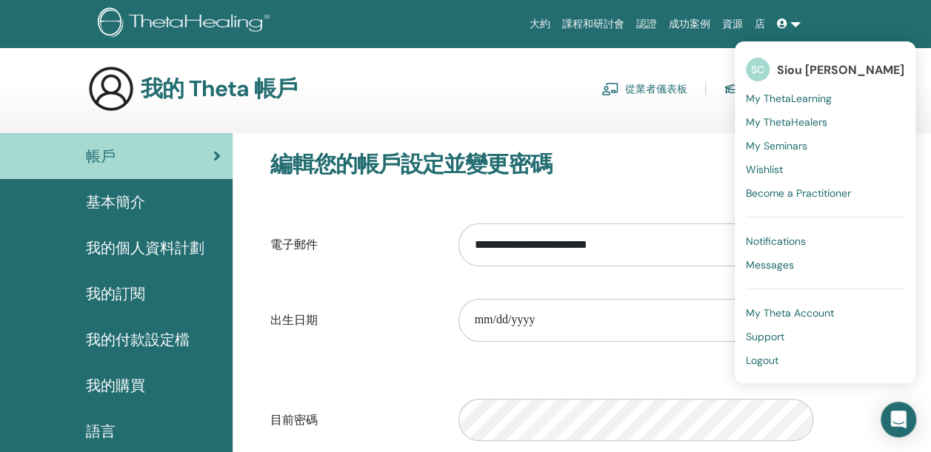
click at [757, 338] on span "Support" at bounding box center [764, 336] width 38 height 13
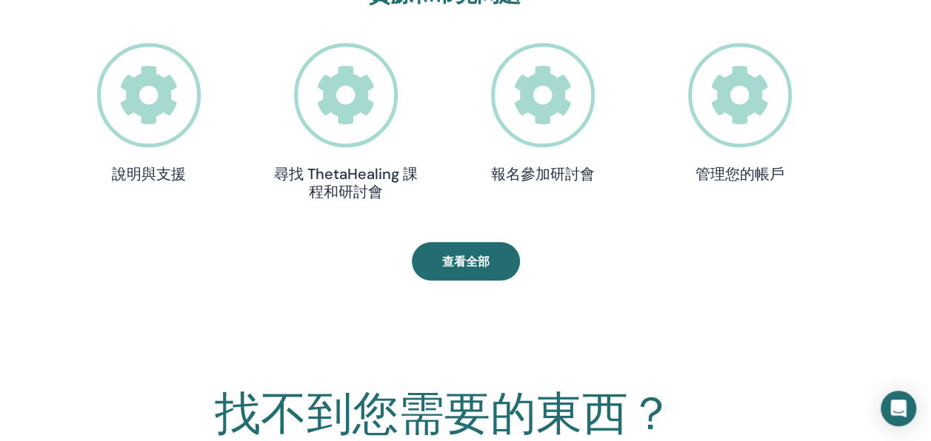
scroll to position [483, 0]
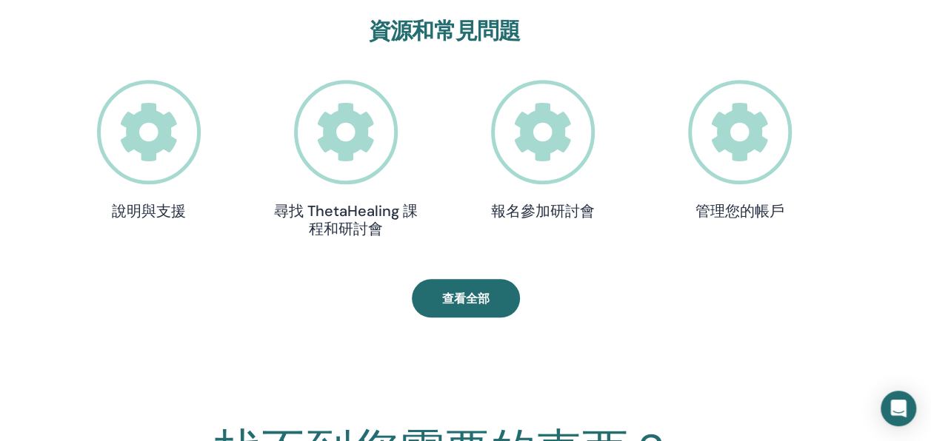
click at [750, 154] on icon at bounding box center [740, 132] width 104 height 104
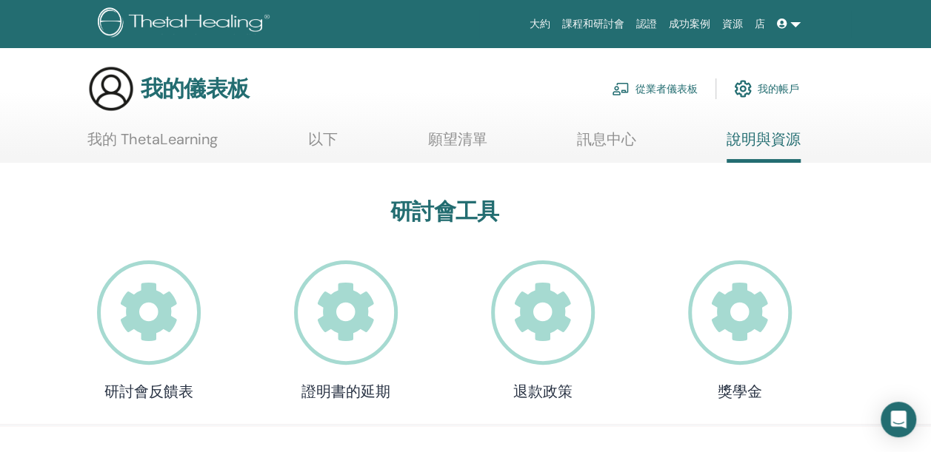
click at [774, 92] on font "我的帳戶" at bounding box center [777, 88] width 41 height 13
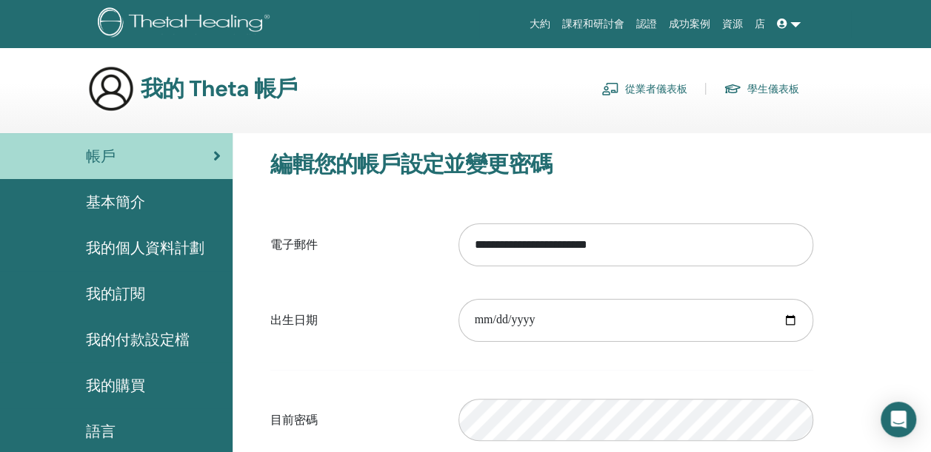
click at [136, 249] on span "我的個人資料計劃" at bounding box center [145, 248] width 118 height 22
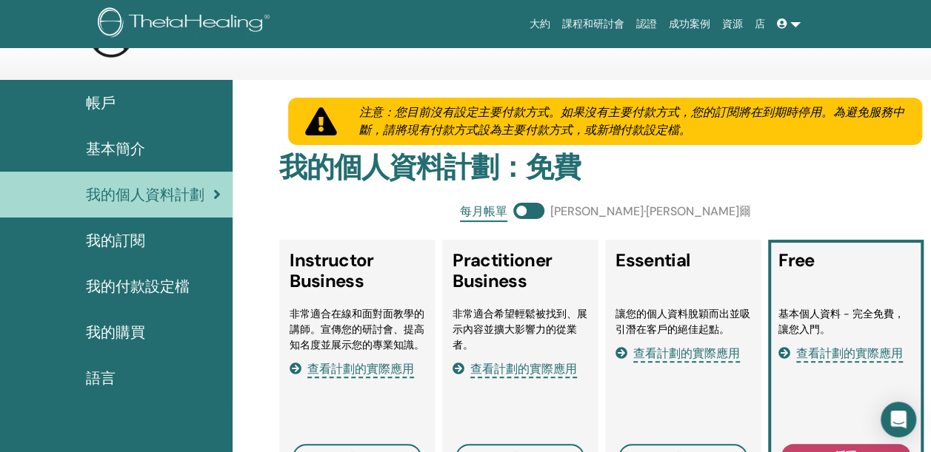
scroll to position [74, 0]
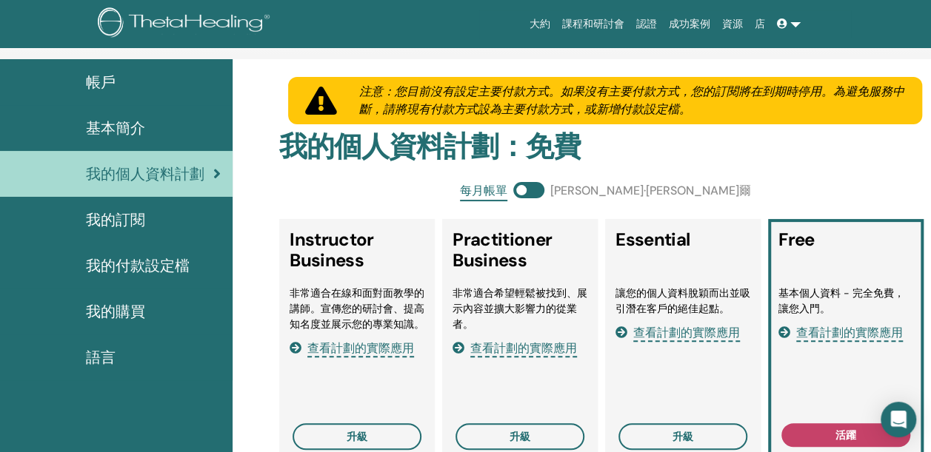
click at [544, 190] on span at bounding box center [528, 190] width 31 height 16
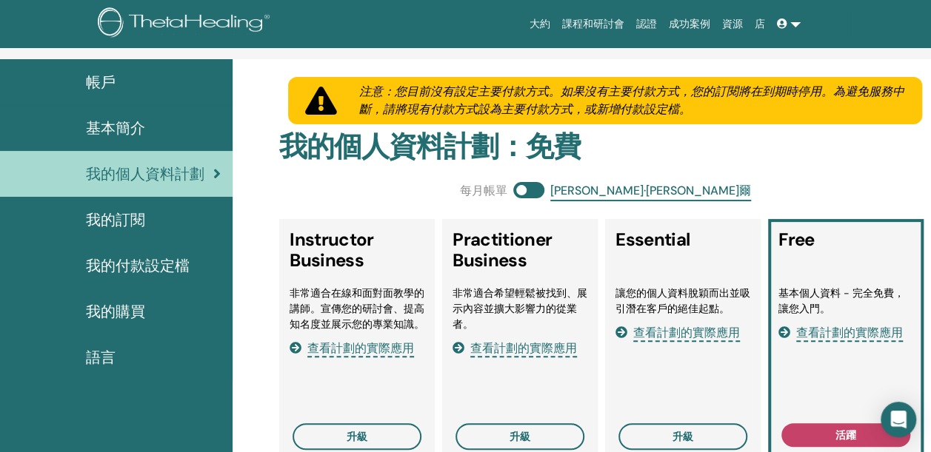
click at [544, 190] on span at bounding box center [528, 190] width 31 height 16
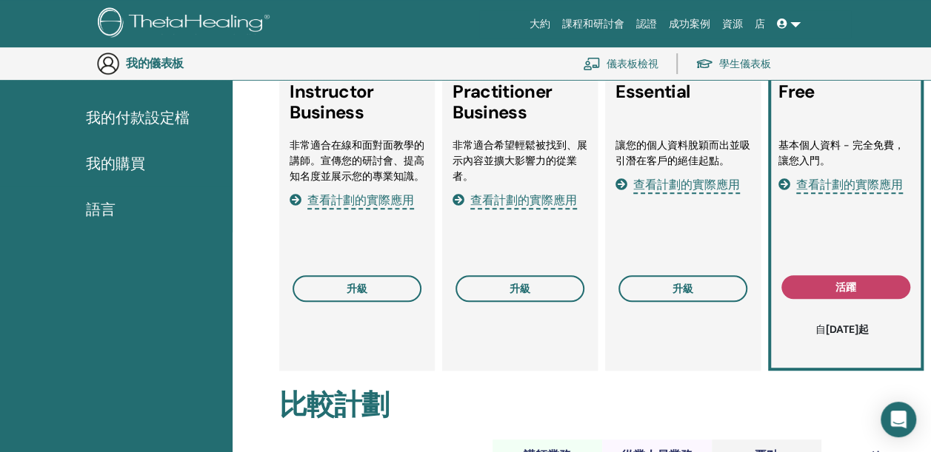
scroll to position [0, 0]
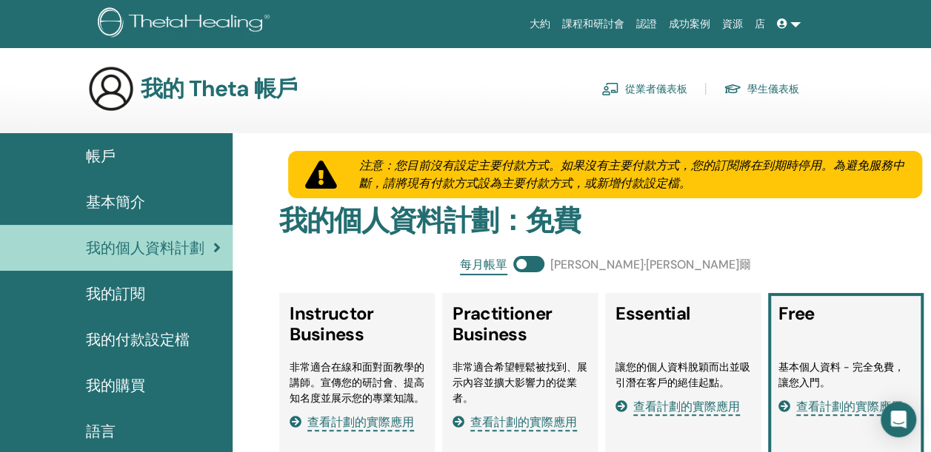
click at [106, 212] on span "基本簡介" at bounding box center [115, 202] width 59 height 22
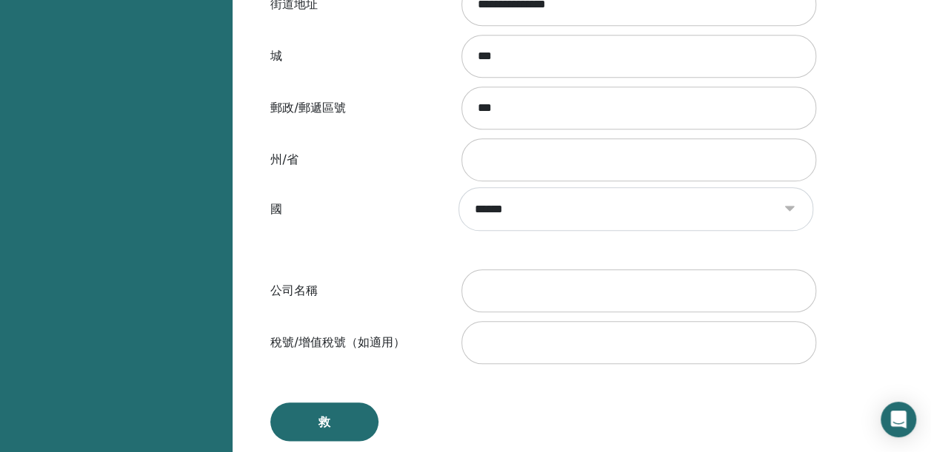
scroll to position [625, 0]
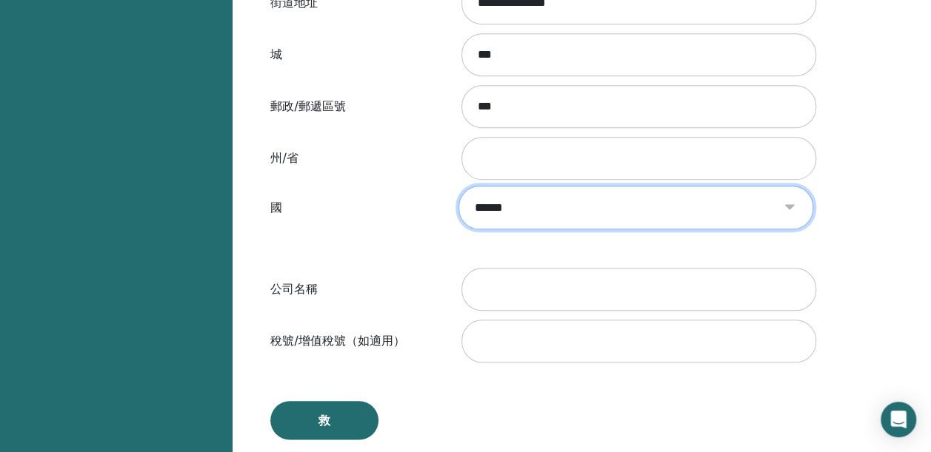
click at [591, 214] on select "****** *** *** ** *** ** ** ** *** ** *** *** *** ** *** ** ** ** *** ***** ** …" at bounding box center [635, 208] width 354 height 44
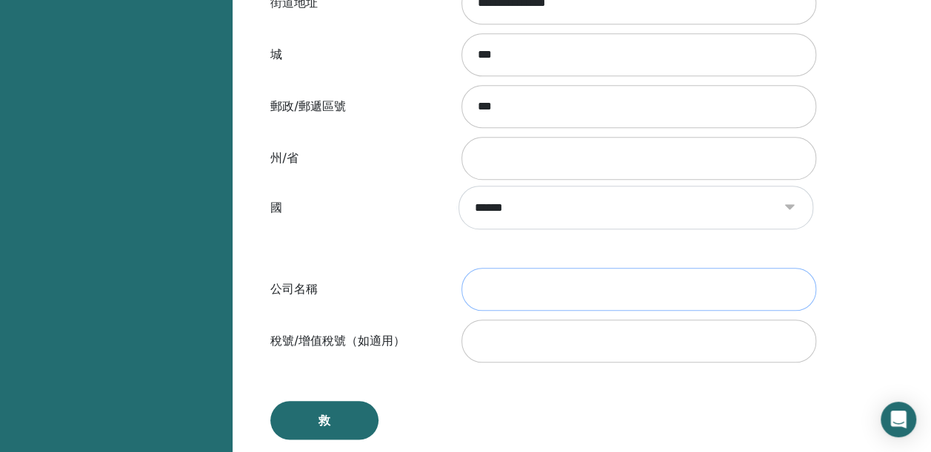
click at [572, 289] on input "公司名稱" at bounding box center [638, 289] width 355 height 43
click at [578, 345] on input "稅號/增值稅號（如適用）" at bounding box center [638, 341] width 355 height 43
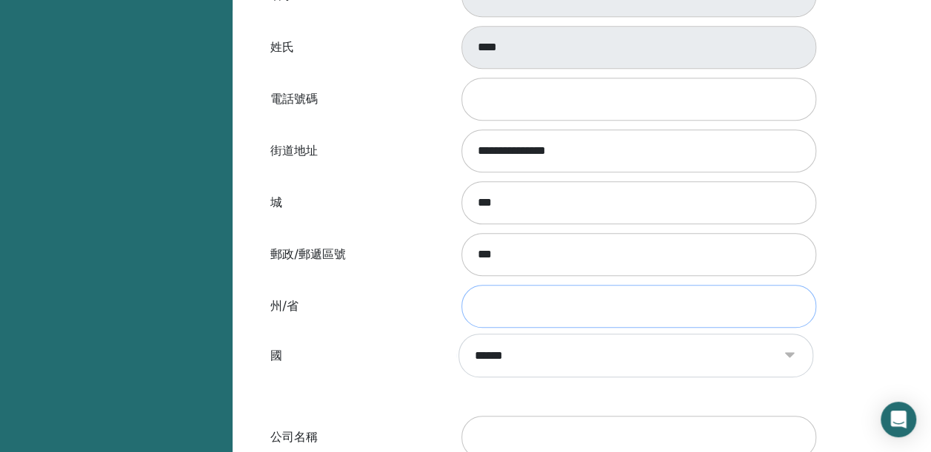
click at [520, 286] on input "州/省" at bounding box center [638, 306] width 355 height 43
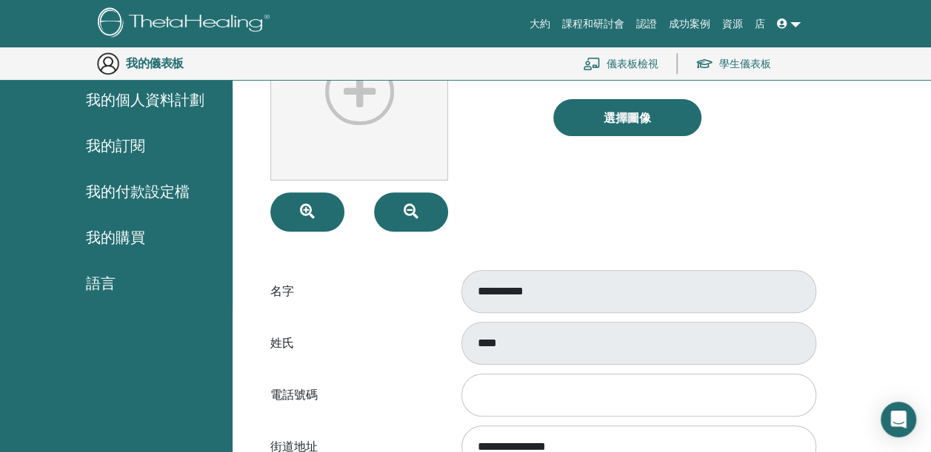
scroll to position [0, 0]
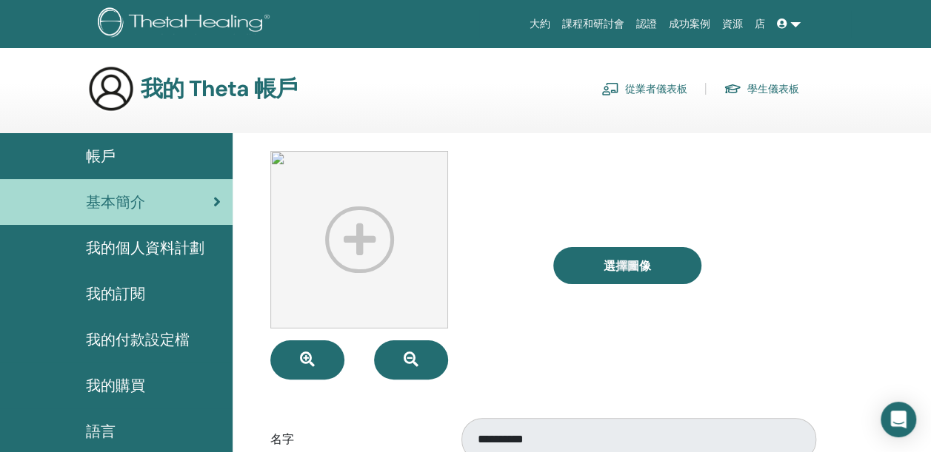
click at [768, 83] on font "學生儀表板" at bounding box center [773, 88] width 52 height 13
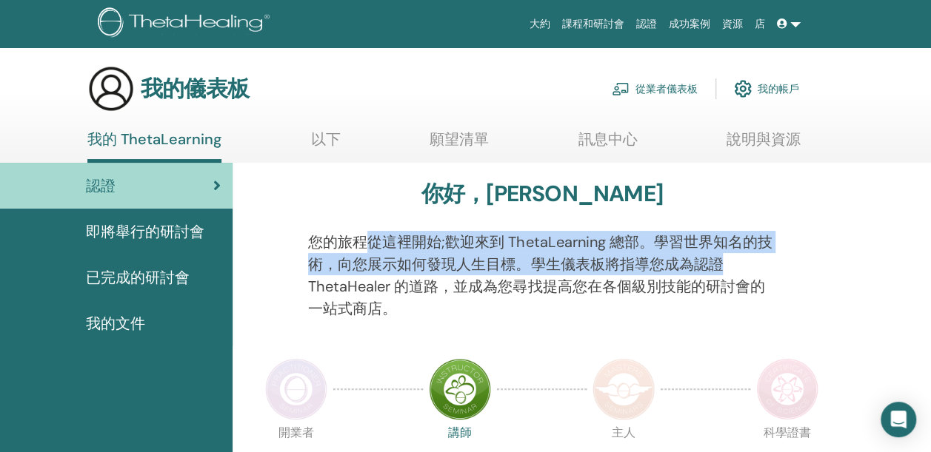
drag, startPoint x: 368, startPoint y: 244, endPoint x: 808, endPoint y: 275, distance: 441.6
click at [808, 275] on div "您的旅程從這裡開始;歡迎來到 ThetaLearning 總部。學習世界知名的技術，向您展示如何發現人生目標。學生儀表板將指導您成為認證 ThetaHeale…" at bounding box center [541, 284] width 587 height 107
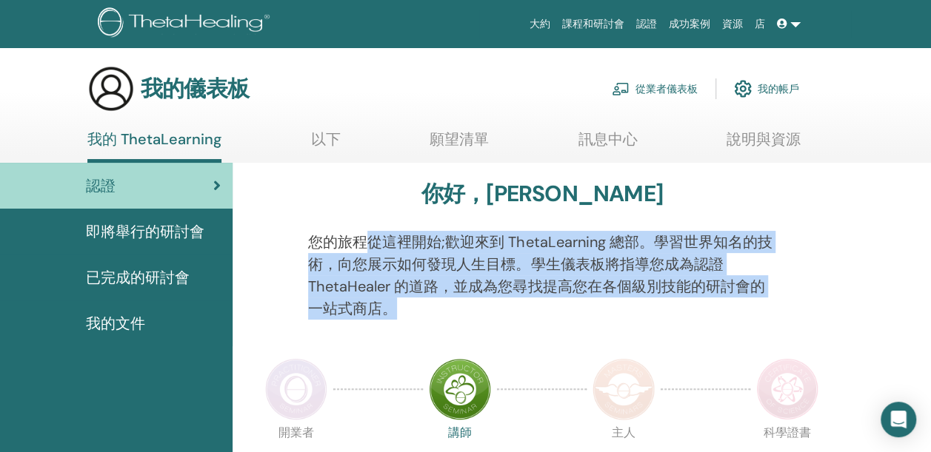
drag, startPoint x: 808, startPoint y: 275, endPoint x: 870, endPoint y: 264, distance: 62.6
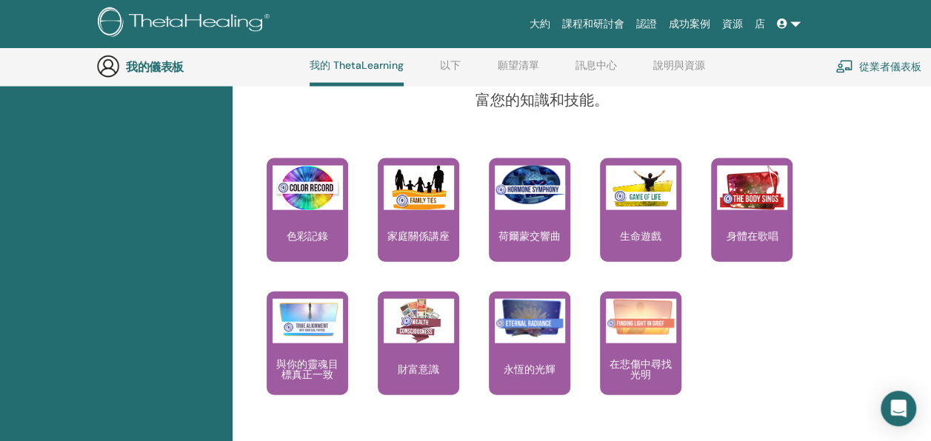
scroll to position [1519, 0]
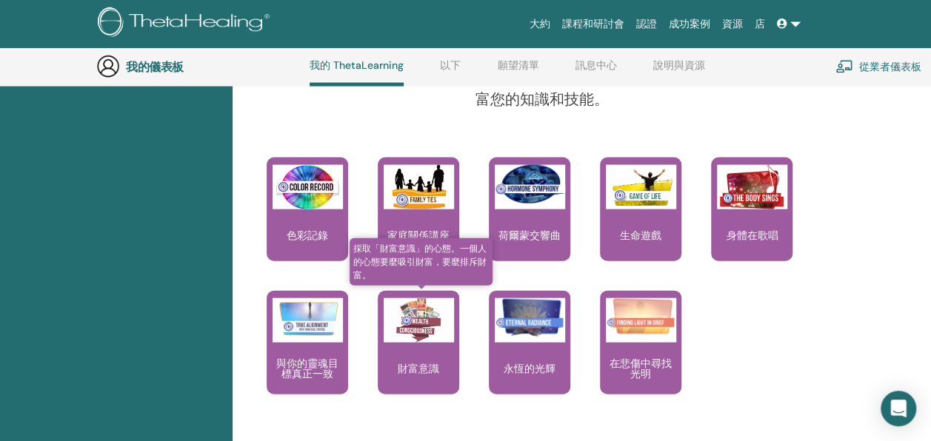
click at [415, 374] on div "財富意識" at bounding box center [418, 343] width 81 height 104
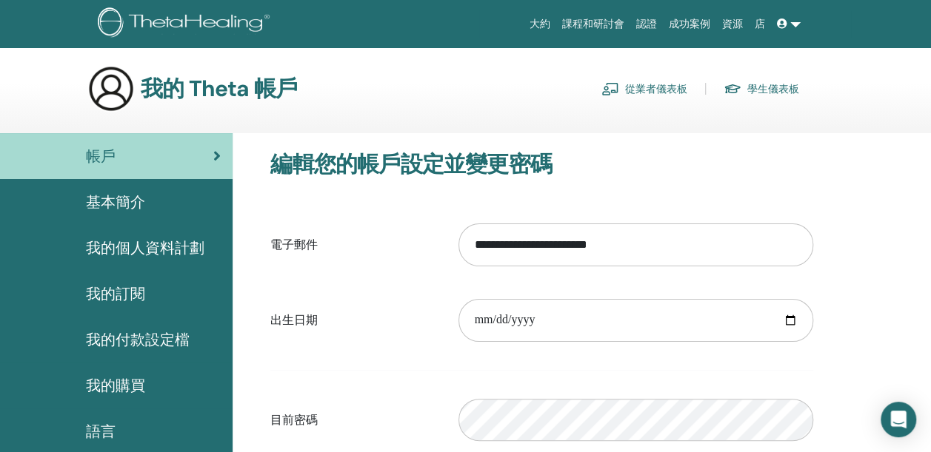
click at [123, 201] on span "基本簡介" at bounding box center [115, 202] width 59 height 22
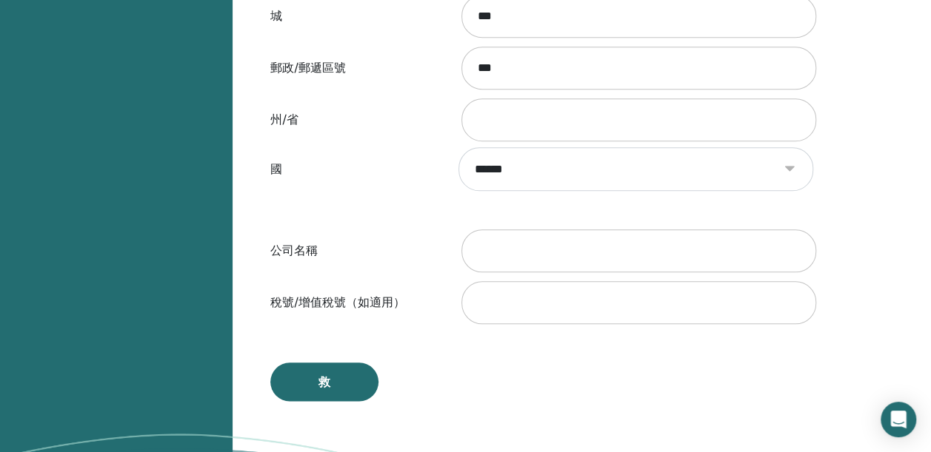
scroll to position [847, 0]
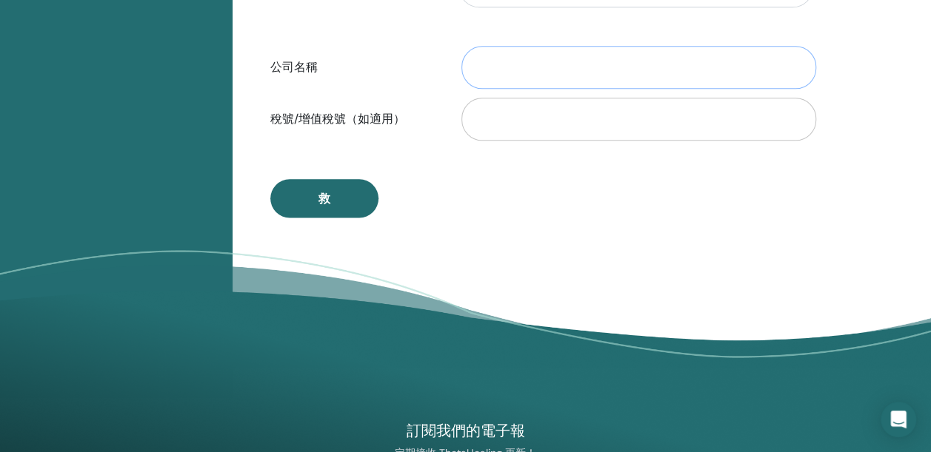
click at [546, 64] on input "公司名稱" at bounding box center [638, 67] width 355 height 43
click at [545, 68] on input "公司名稱" at bounding box center [638, 67] width 355 height 43
click at [545, 69] on input "公司名稱" at bounding box center [638, 67] width 355 height 43
click at [549, 114] on input "稅號/增值稅號（如適用）" at bounding box center [638, 119] width 355 height 43
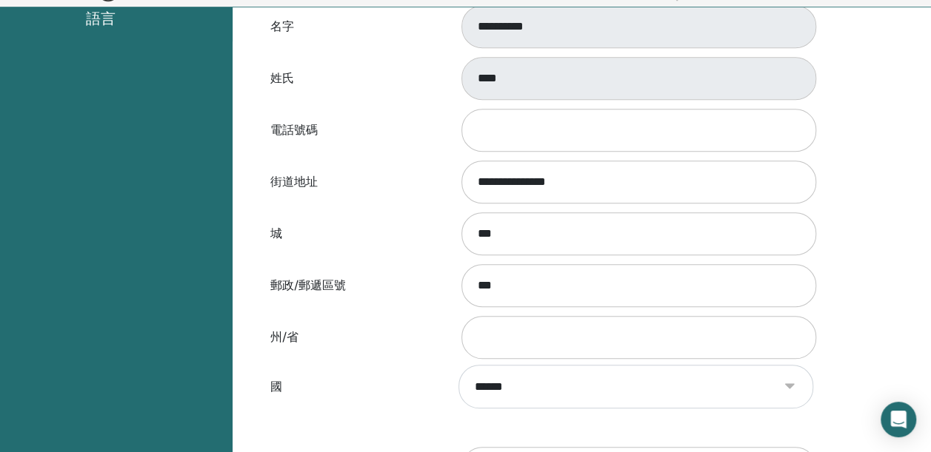
scroll to position [329, 0]
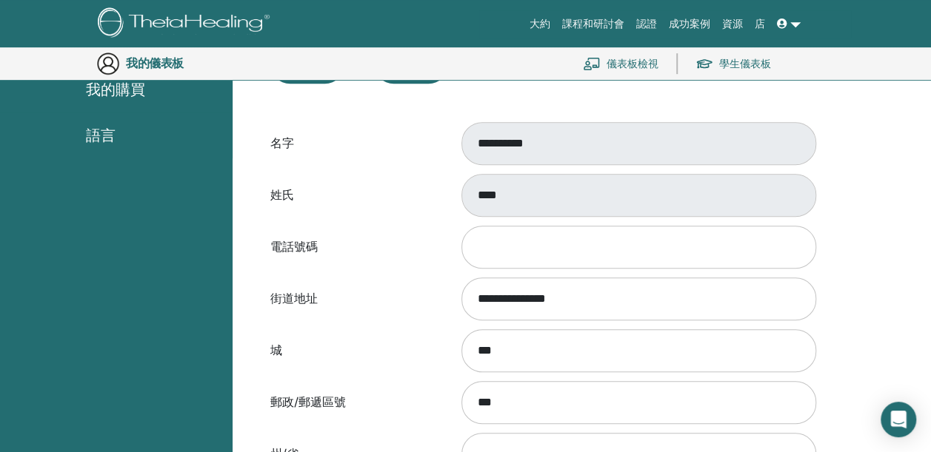
click at [458, 176] on div "****" at bounding box center [635, 195] width 377 height 49
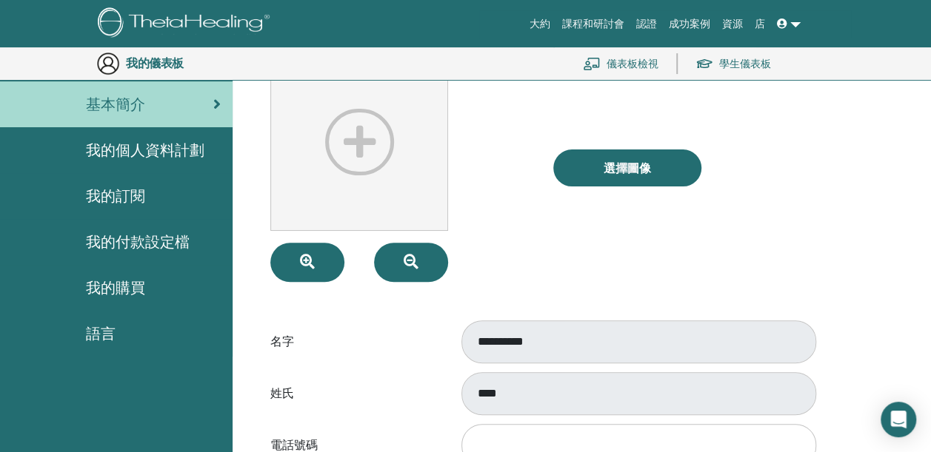
scroll to position [107, 0]
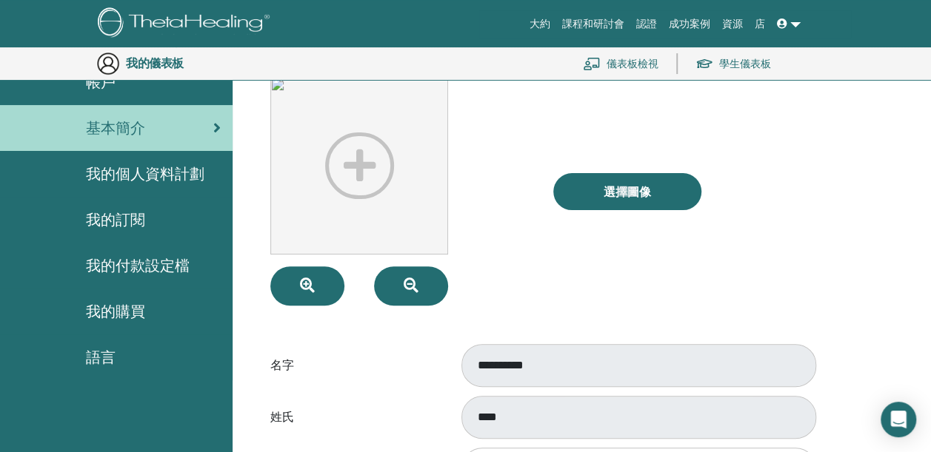
click at [125, 214] on span "我的訂閱" at bounding box center [115, 220] width 59 height 22
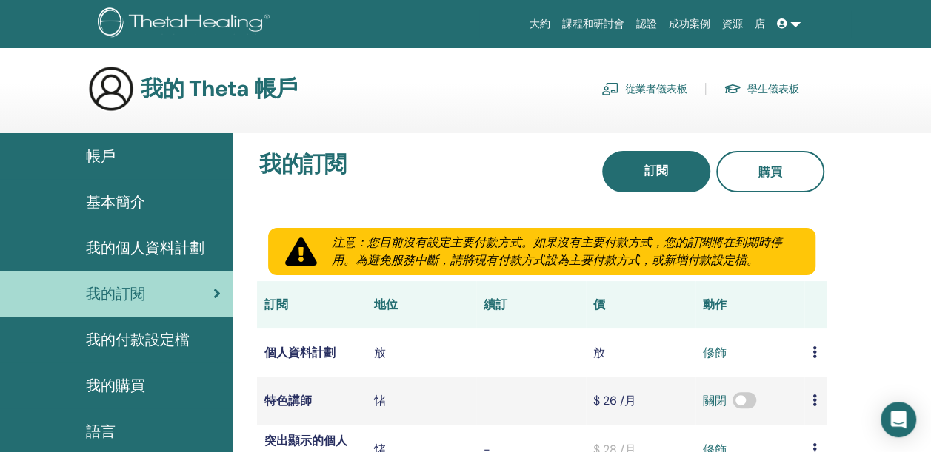
click at [149, 241] on span "我的個人資料計劃" at bounding box center [145, 248] width 118 height 22
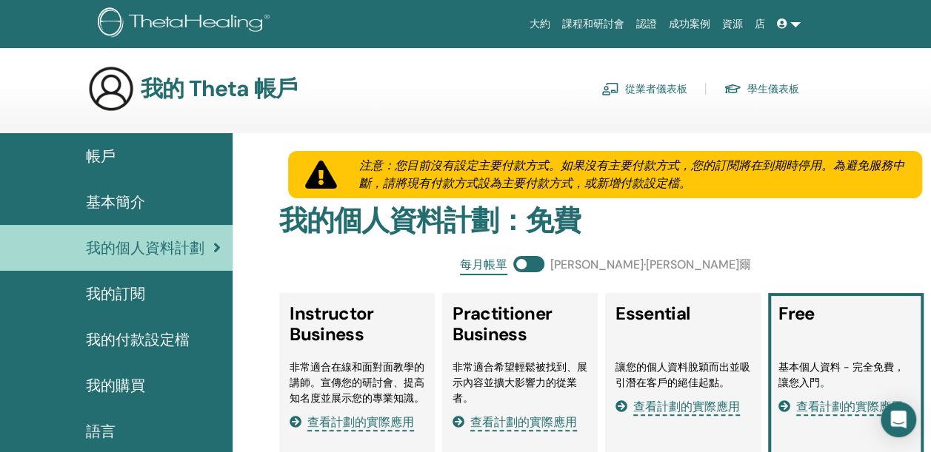
click at [153, 284] on div "我的訂閱" at bounding box center [116, 294] width 209 height 22
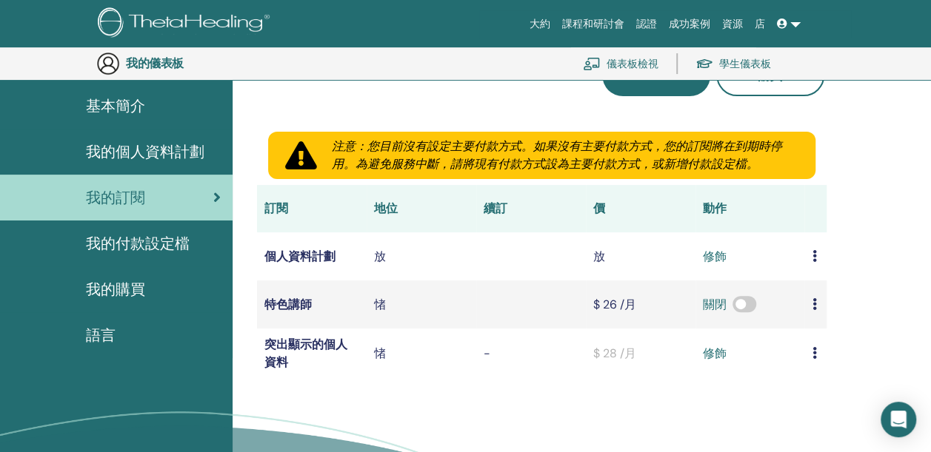
scroll to position [107, 0]
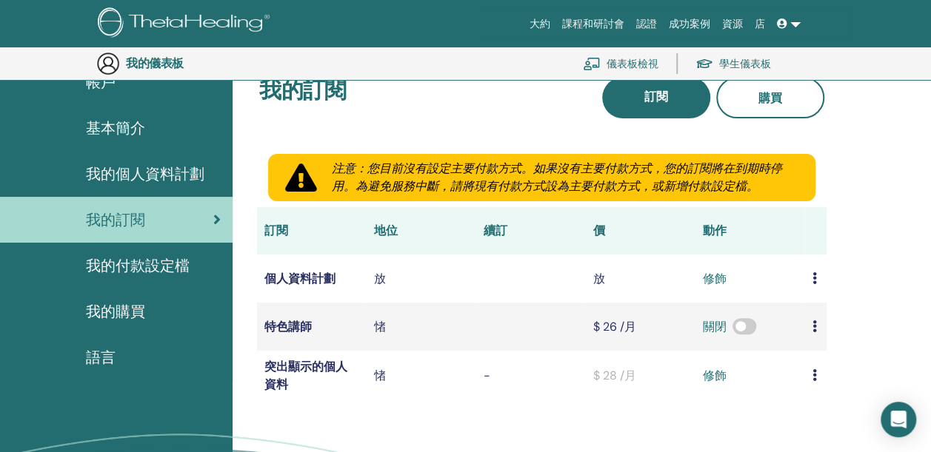
click at [150, 265] on span "我的付款設定檔" at bounding box center [138, 266] width 104 height 22
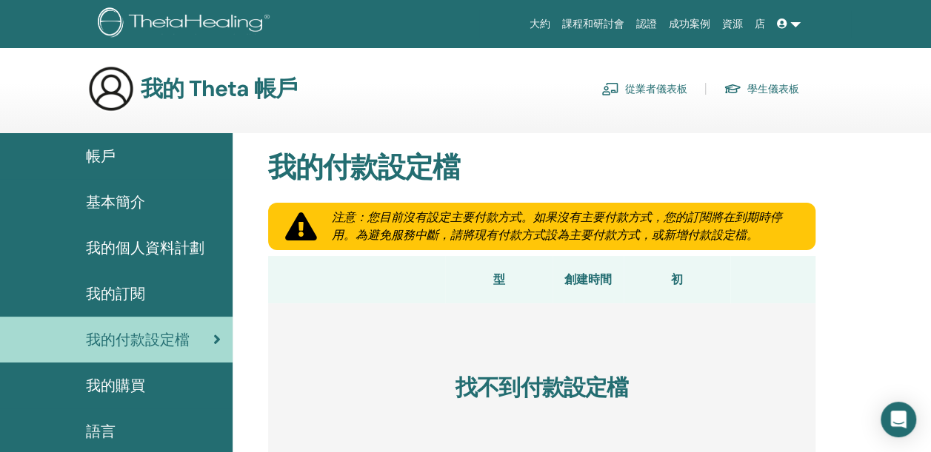
click at [147, 393] on div "我的購買" at bounding box center [116, 386] width 209 height 22
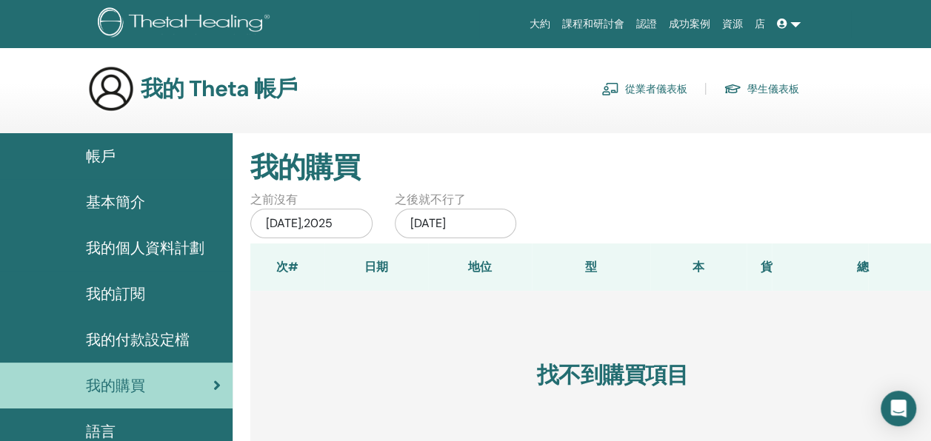
click at [118, 207] on span "基本簡介" at bounding box center [115, 202] width 59 height 22
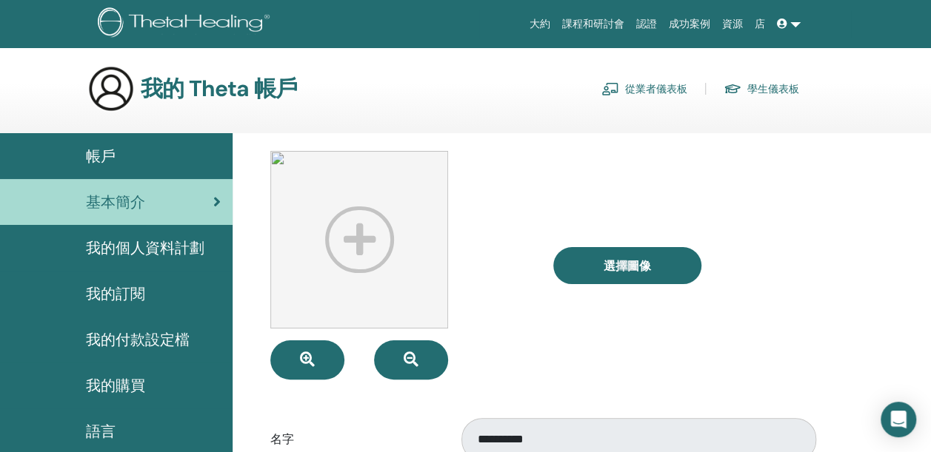
click at [748, 88] on font "學生儀表板" at bounding box center [773, 88] width 52 height 13
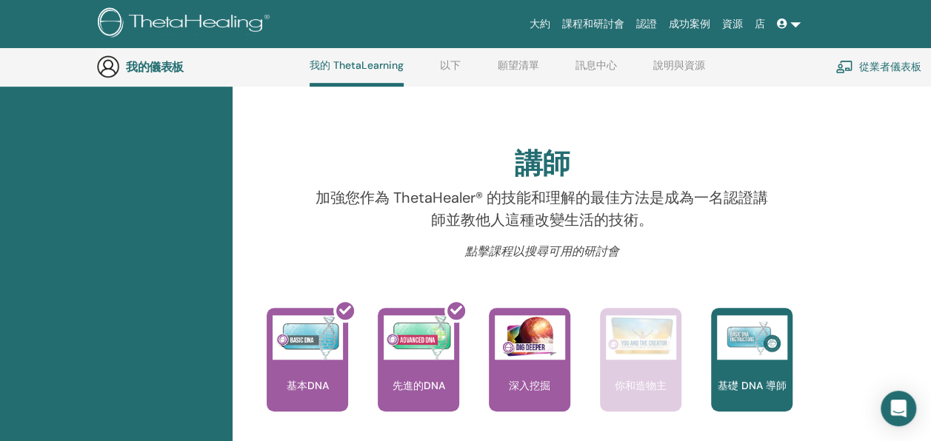
scroll to position [623, 0]
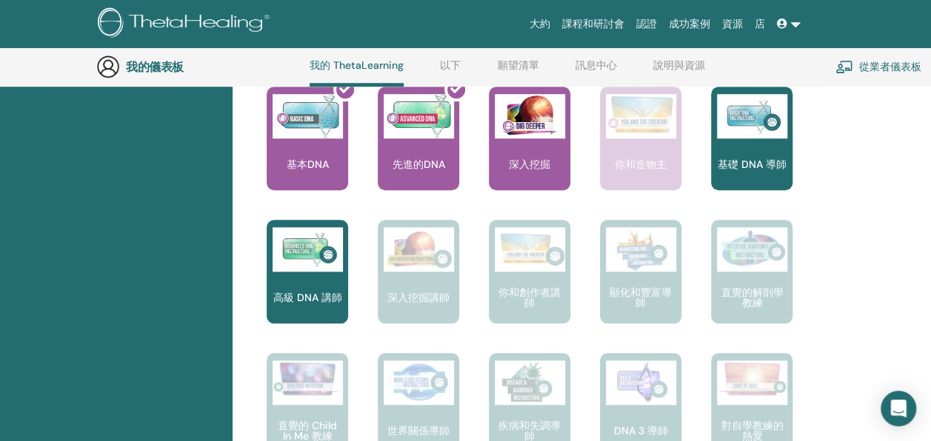
click at [750, 171] on div "基礎 DNA 導師" at bounding box center [751, 139] width 81 height 104
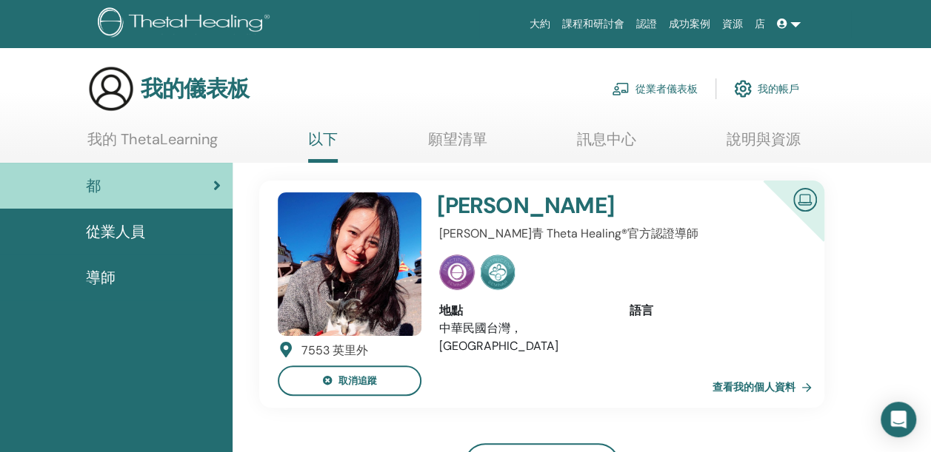
click at [105, 280] on span "導師" at bounding box center [101, 277] width 30 height 22
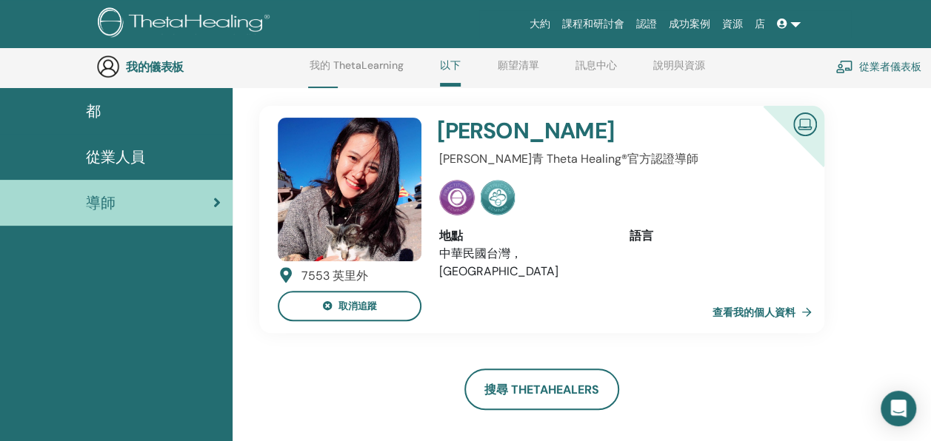
scroll to position [113, 0]
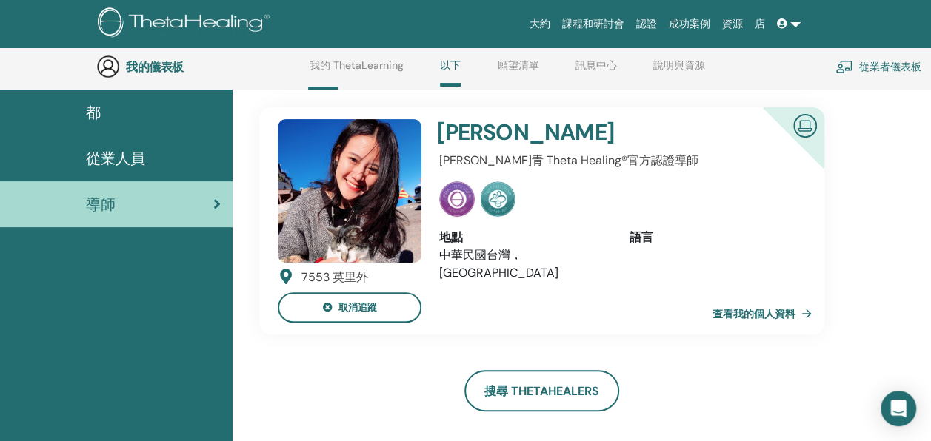
click at [94, 160] on span "從業人員" at bounding box center [115, 158] width 59 height 22
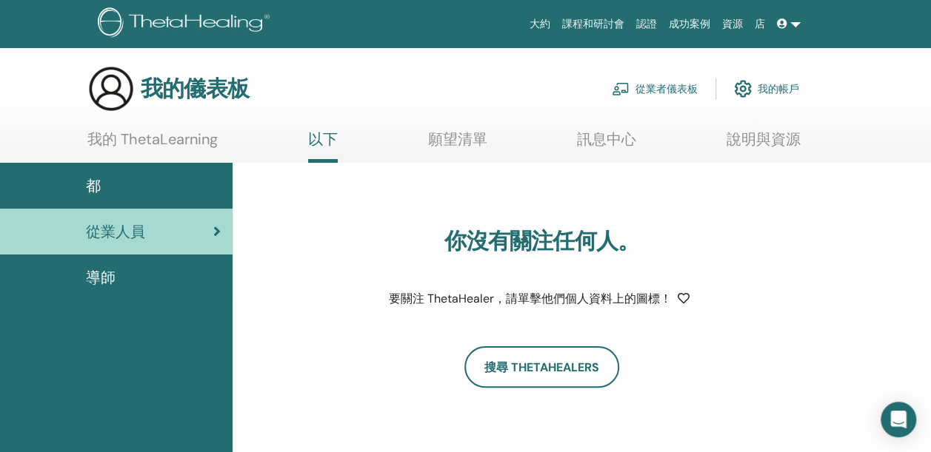
click at [163, 186] on div "都" at bounding box center [116, 186] width 209 height 22
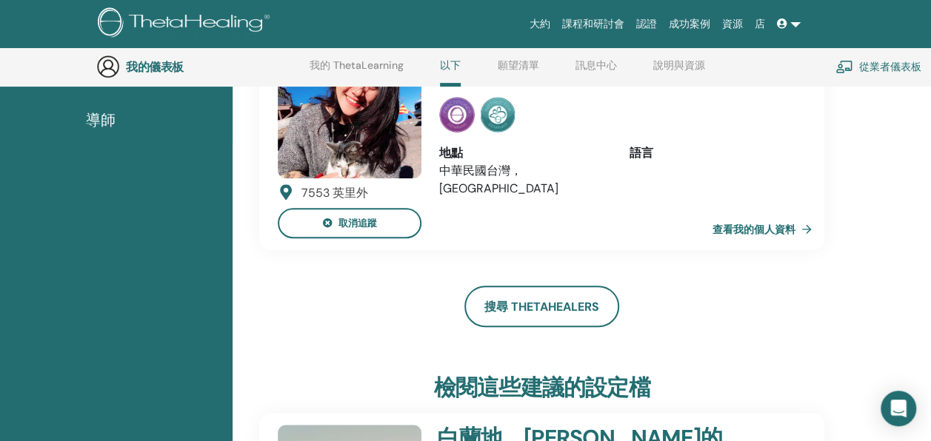
scroll to position [187, 0]
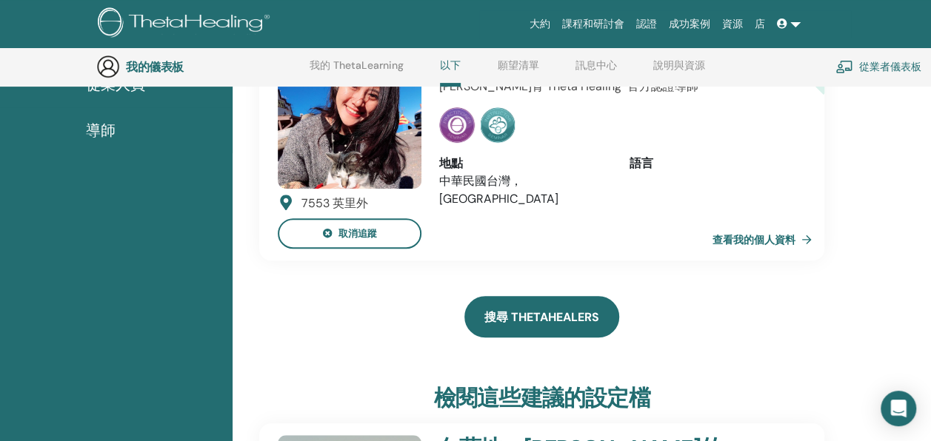
drag, startPoint x: 554, startPoint y: 328, endPoint x: 571, endPoint y: 331, distance: 17.3
click at [554, 328] on link "搜尋 ThetaHealers" at bounding box center [541, 316] width 155 height 41
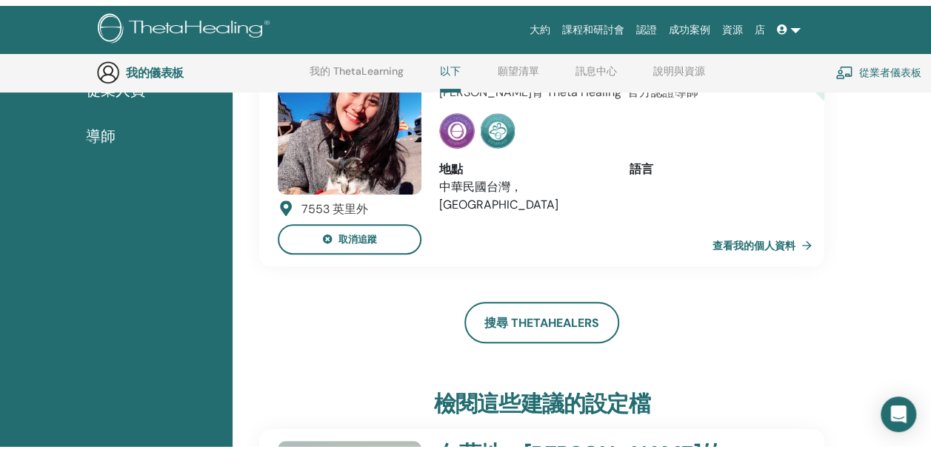
scroll to position [0, 0]
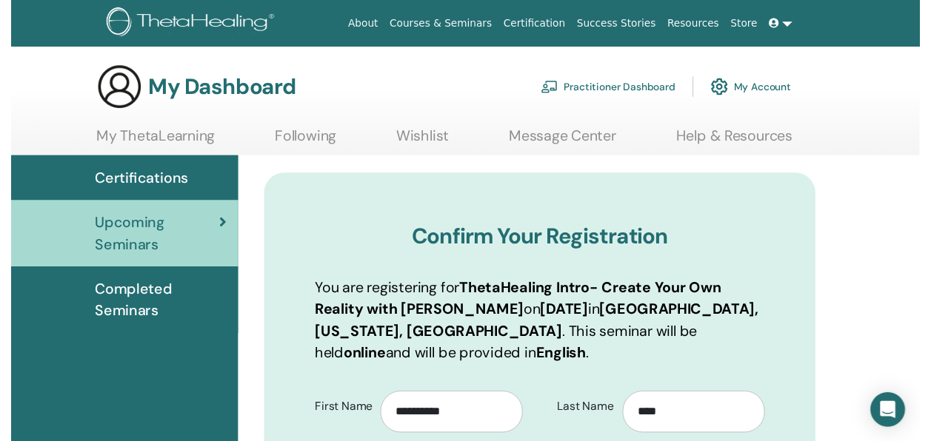
scroll to position [184, 0]
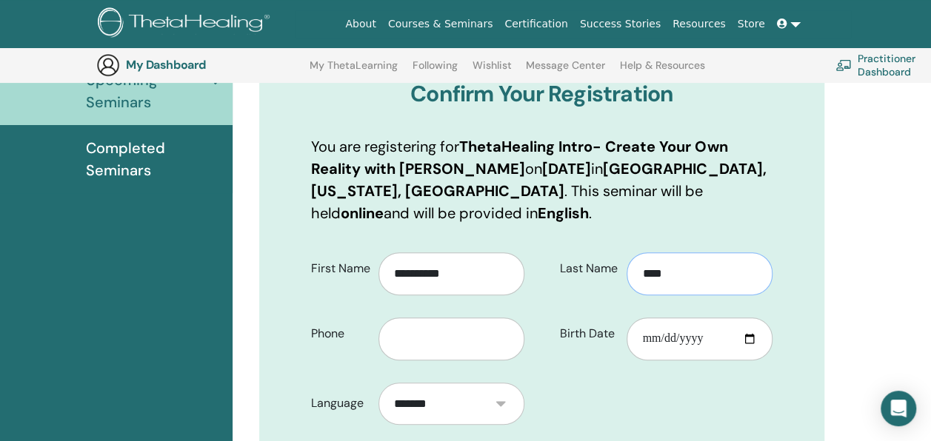
drag, startPoint x: 673, startPoint y: 271, endPoint x: 683, endPoint y: 273, distance: 9.9
click at [673, 272] on input "****" at bounding box center [699, 273] width 146 height 43
type input "****"
click at [439, 342] on input "text" at bounding box center [451, 339] width 146 height 43
type input "**********"
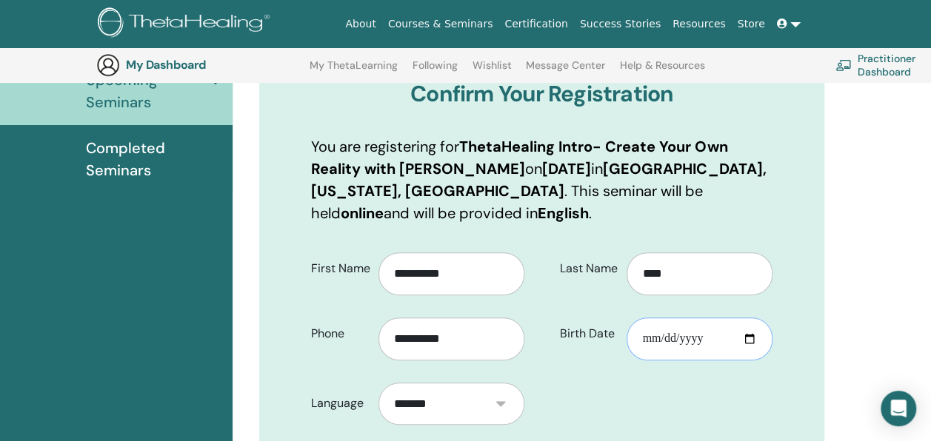
click at [650, 336] on input "Birth Date" at bounding box center [699, 339] width 146 height 43
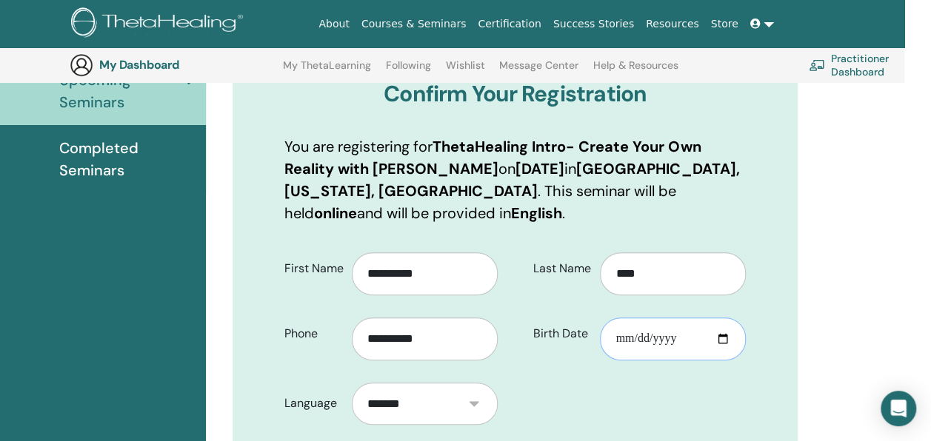
scroll to position [184, 30]
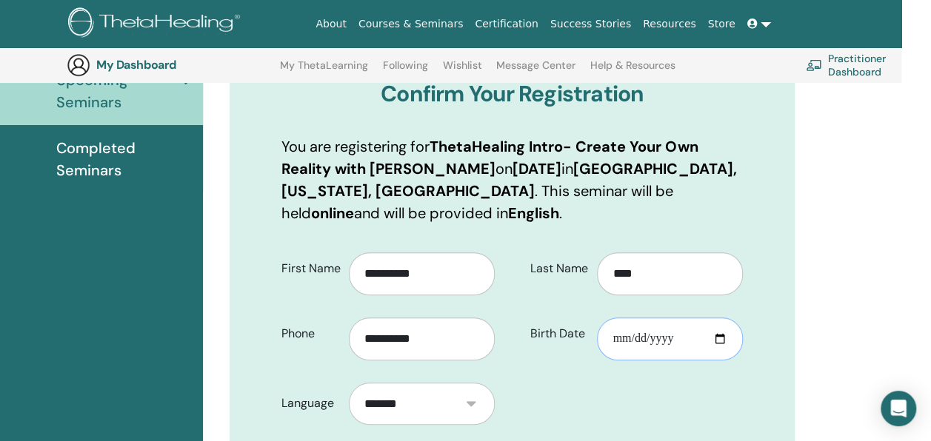
type input "**********"
click at [353, 398] on select "*******" at bounding box center [422, 404] width 146 height 42
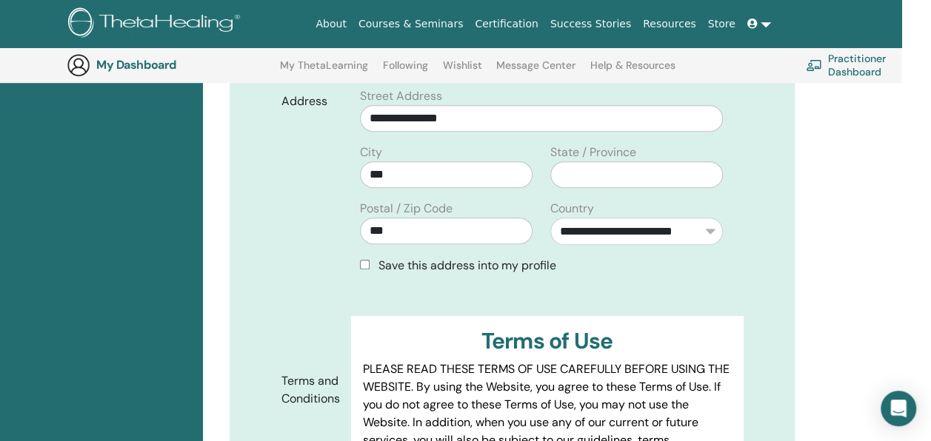
scroll to position [554, 30]
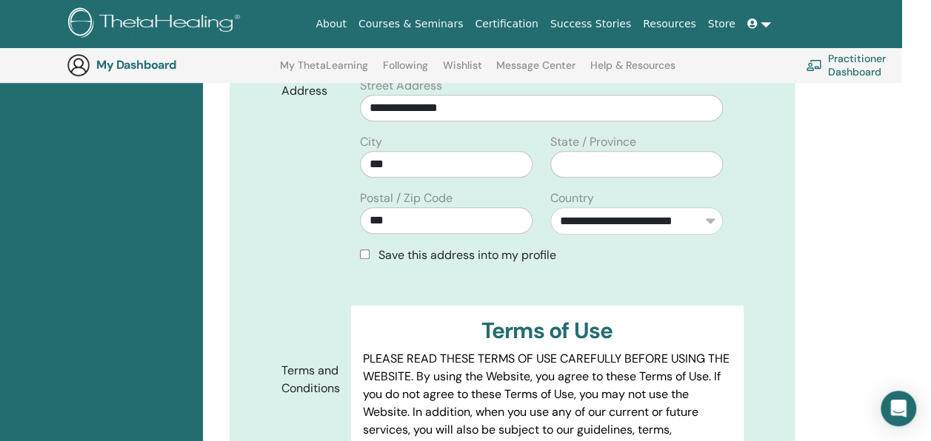
click at [469, 258] on span "Save this address into my profile" at bounding box center [467, 255] width 178 height 16
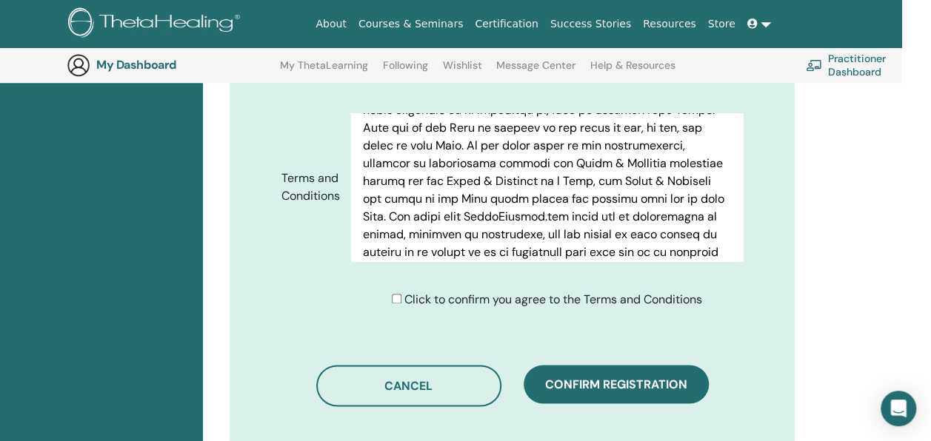
scroll to position [924, 30]
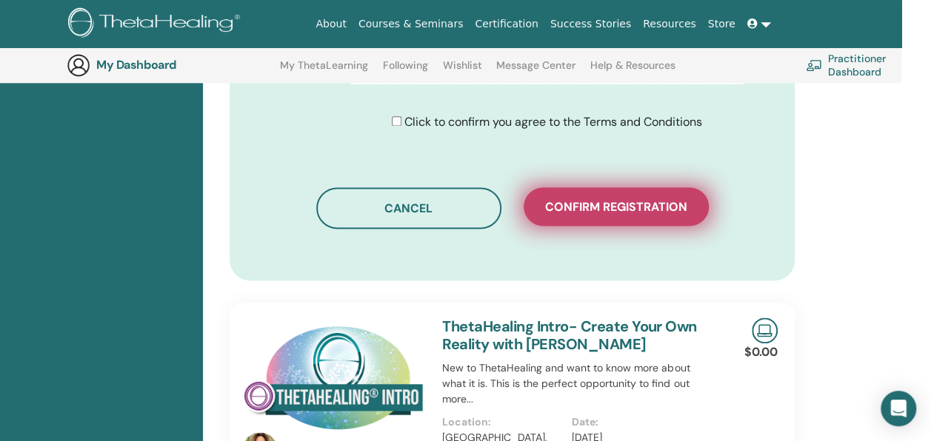
click at [583, 207] on span "Confirm registration" at bounding box center [616, 207] width 142 height 16
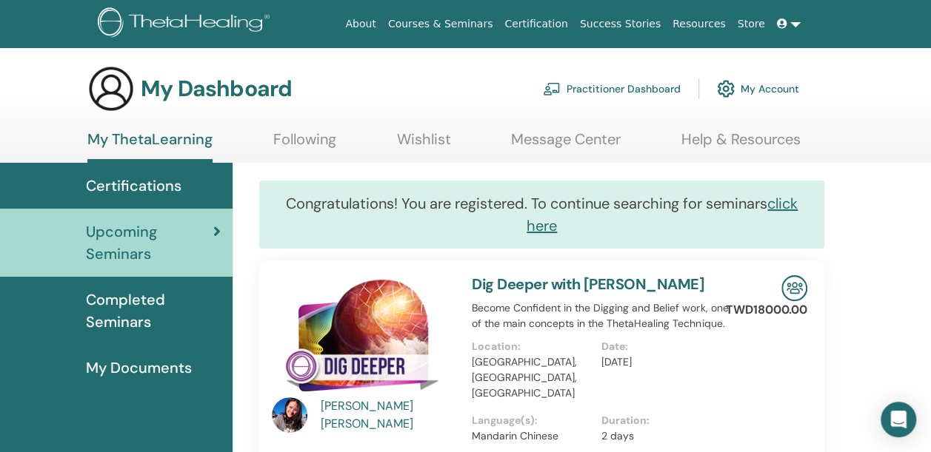
click at [135, 308] on span "Completed Seminars" at bounding box center [153, 311] width 135 height 44
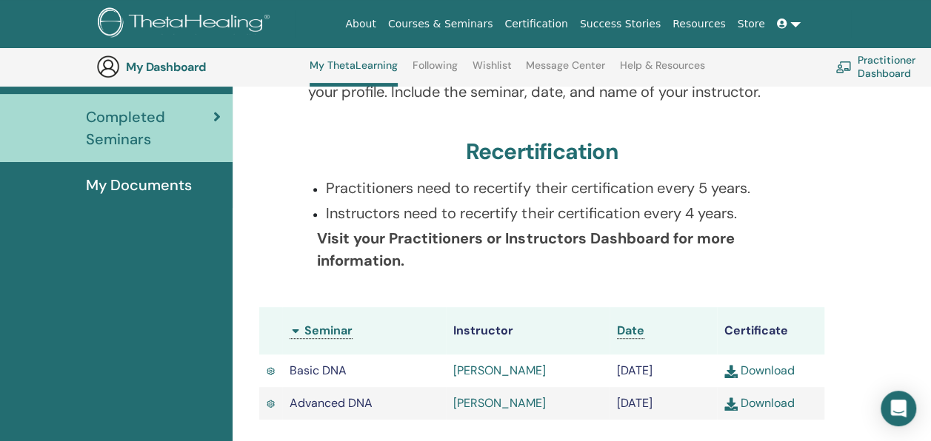
scroll to position [335, 0]
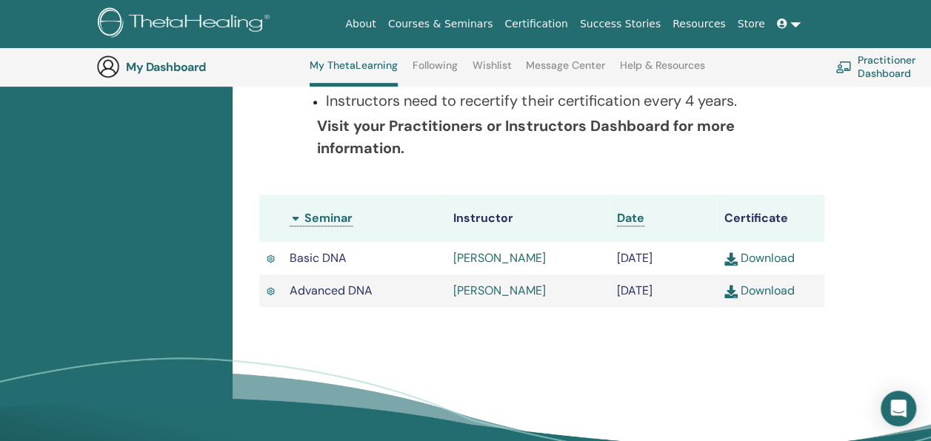
click at [795, 22] on link at bounding box center [789, 23] width 36 height 27
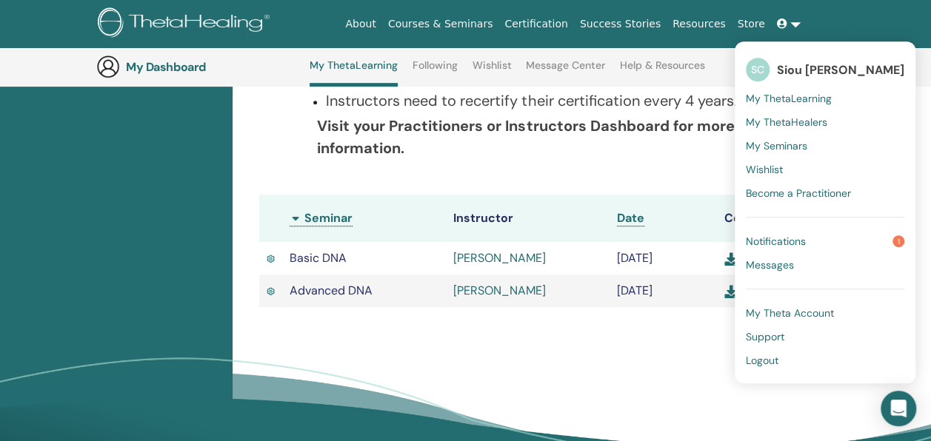
click at [795, 22] on link at bounding box center [789, 23] width 36 height 27
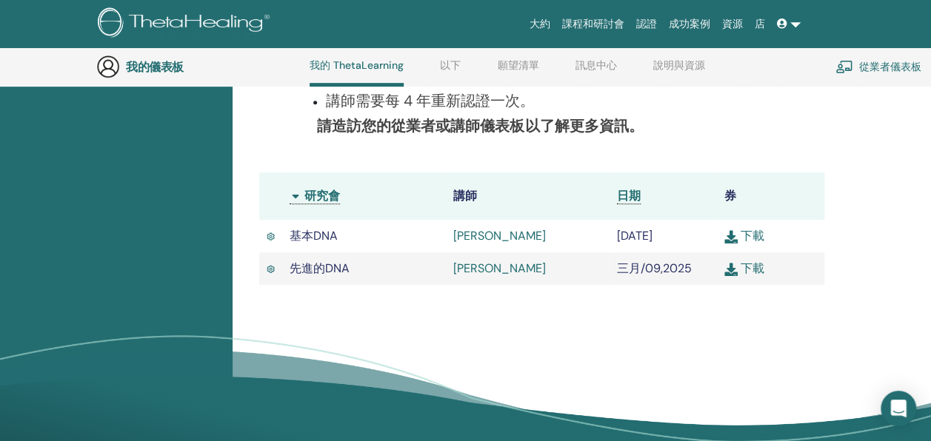
click at [760, 241] on link "下載" at bounding box center [744, 236] width 40 height 16
click at [752, 276] on link "下載" at bounding box center [744, 269] width 40 height 16
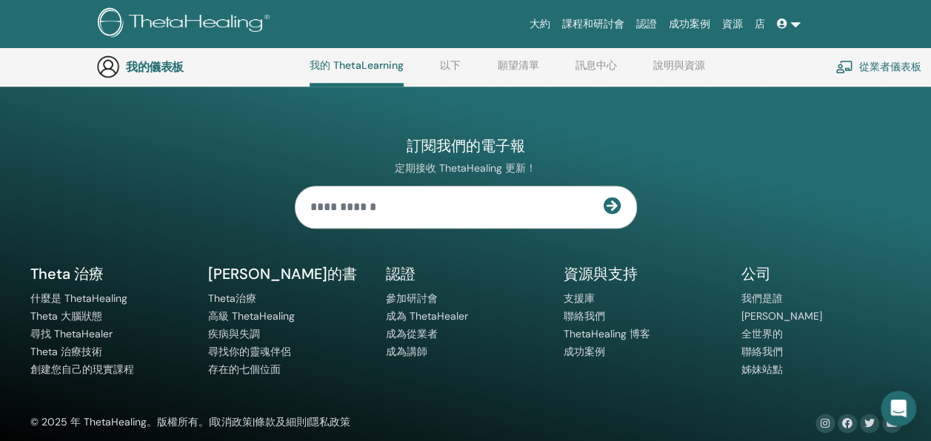
scroll to position [742, 0]
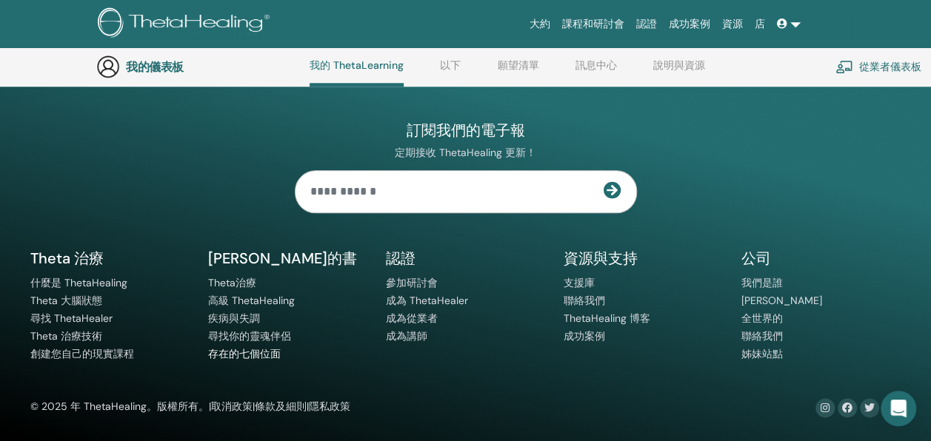
click at [262, 354] on link "存在的七個位面" at bounding box center [244, 353] width 73 height 13
